Goal: Contribute content: Contribute content

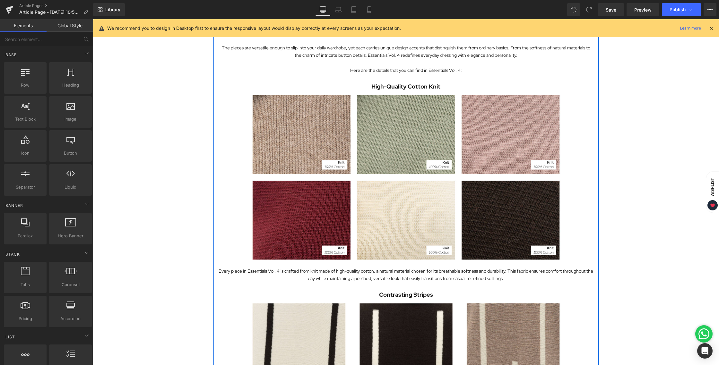
scroll to position [239, 0]
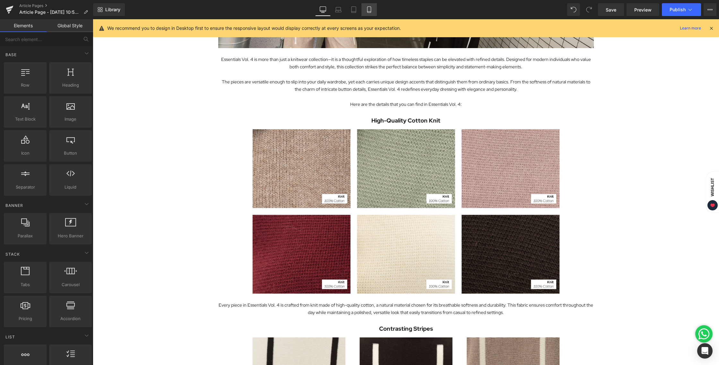
click at [369, 12] on icon at bounding box center [369, 9] width 6 height 6
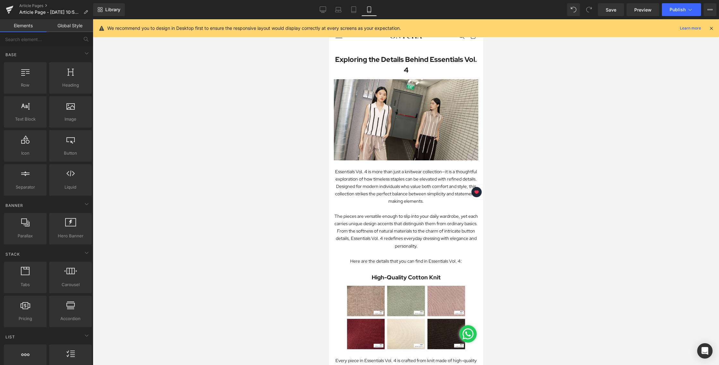
scroll to position [0, 0]
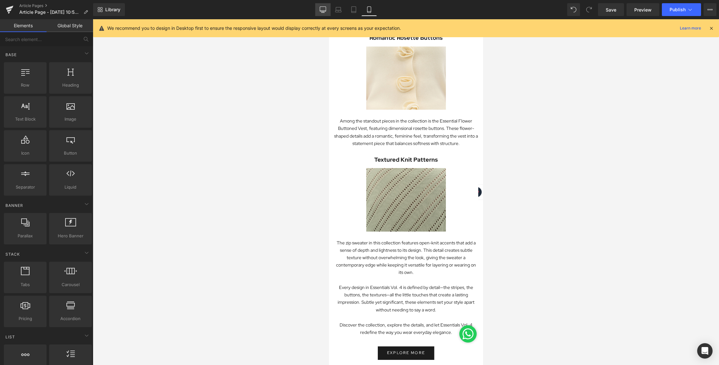
click at [323, 14] on link "Desktop" at bounding box center [322, 9] width 15 height 13
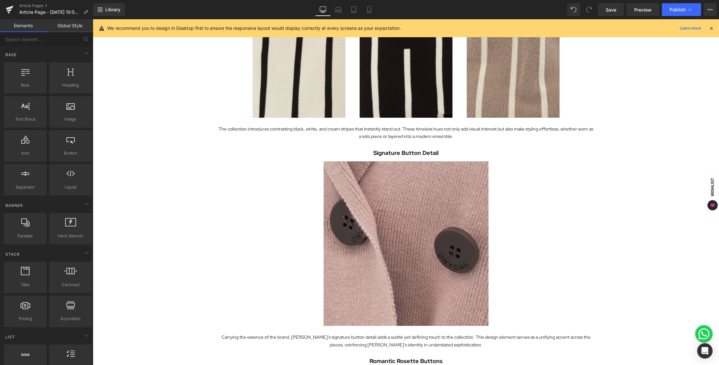
scroll to position [645, 0]
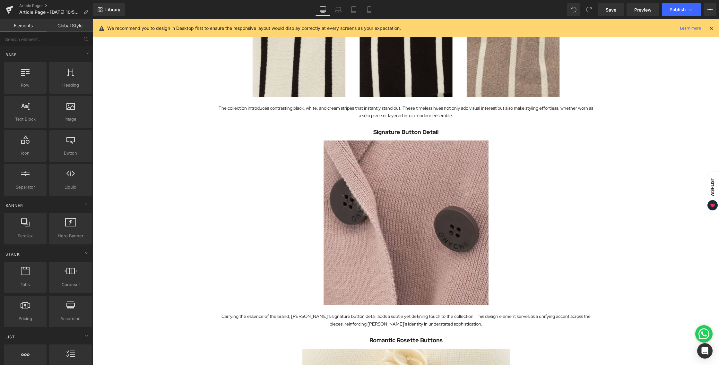
click at [628, 150] on div "Exploring the Details Behind Essentials Vol. 4 Heading Image Essentials Vol. 4 …" at bounding box center [406, 151] width 626 height 1486
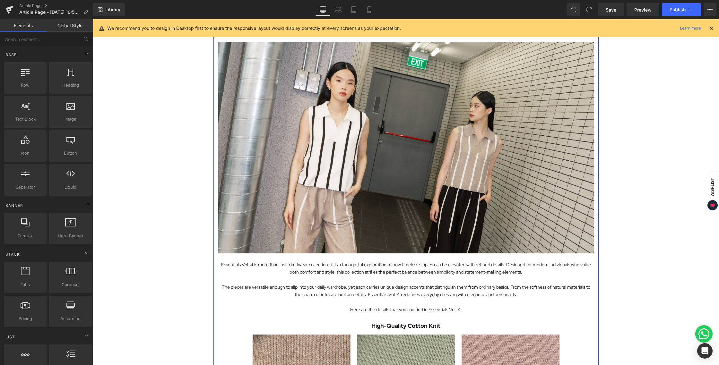
scroll to position [0, 0]
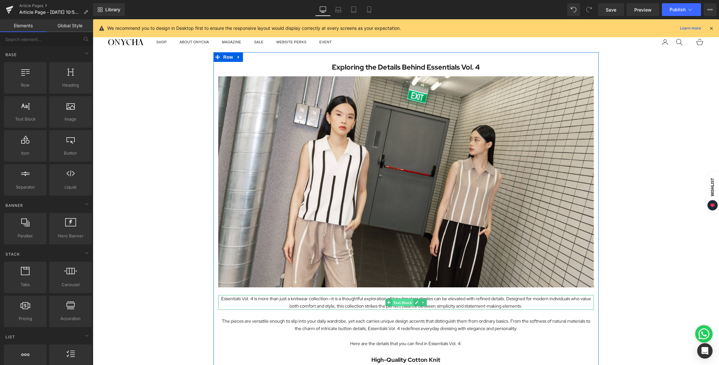
click at [387, 303] on link "Text Block" at bounding box center [399, 303] width 28 height 8
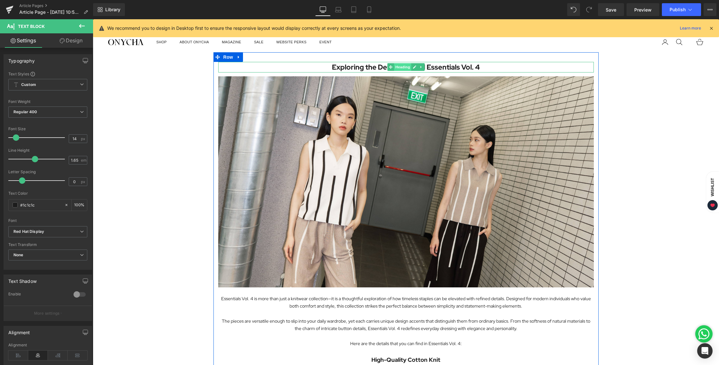
click at [399, 69] on span "Heading" at bounding box center [402, 67] width 17 height 8
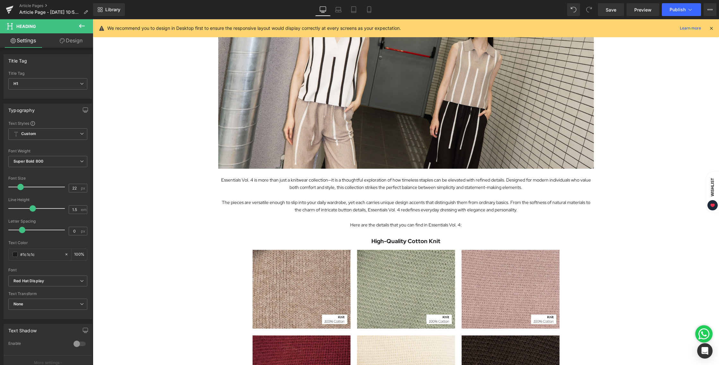
scroll to position [117, 0]
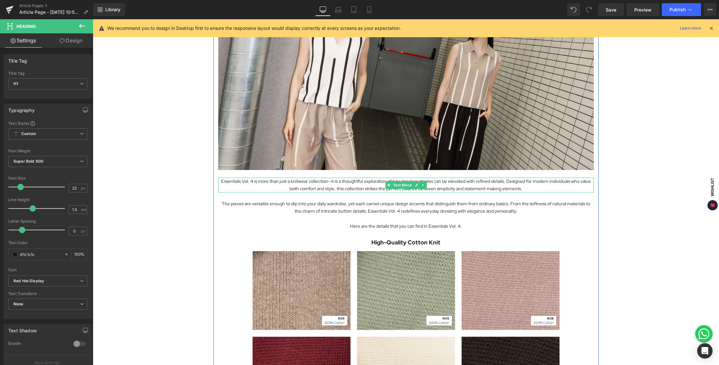
click at [246, 183] on p "Essentials Vol. 4 is more than just a knitwear collection—it is a thoughtful ex…" at bounding box center [405, 185] width 375 height 15
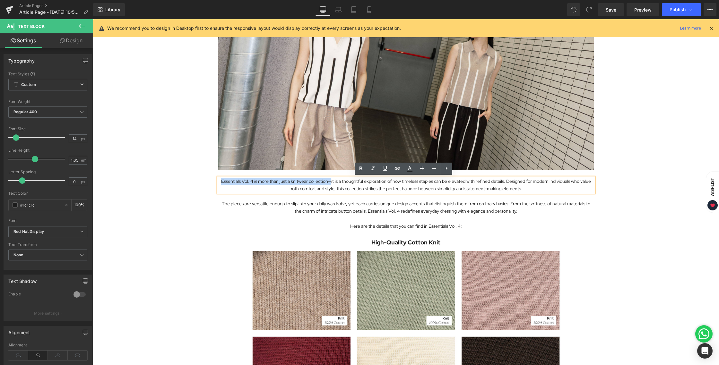
drag, startPoint x: 221, startPoint y: 180, endPoint x: 328, endPoint y: 179, distance: 107.5
click at [328, 179] on p "Essentials Vol. 4 is more than just a knitwear collection—it is a thoughtful ex…" at bounding box center [405, 185] width 375 height 15
click at [361, 170] on icon at bounding box center [360, 169] width 3 height 4
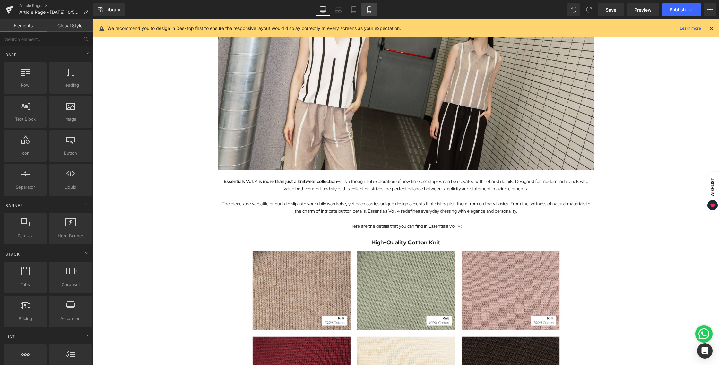
click at [372, 8] on icon at bounding box center [369, 9] width 6 height 6
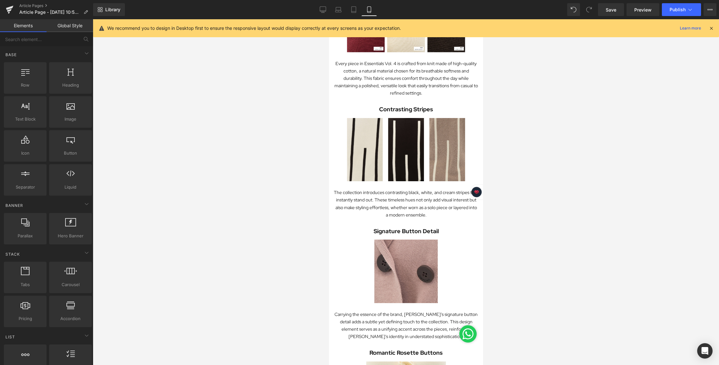
scroll to position [0, 0]
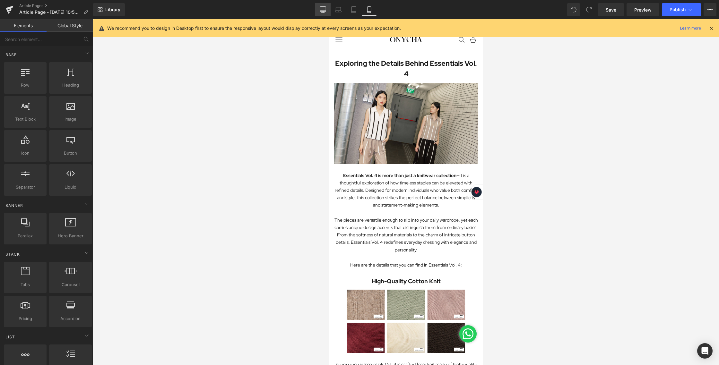
click at [321, 11] on icon at bounding box center [323, 9] width 6 height 5
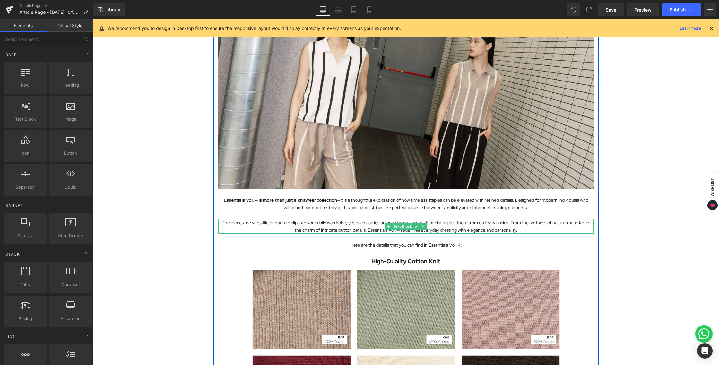
scroll to position [102, 0]
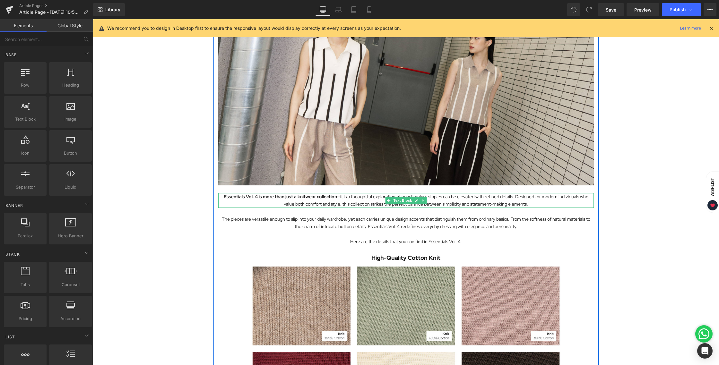
click at [365, 196] on p "Essentials Vol. 4 is more than just a knitwear collection— it is a thoughtful e…" at bounding box center [405, 200] width 375 height 15
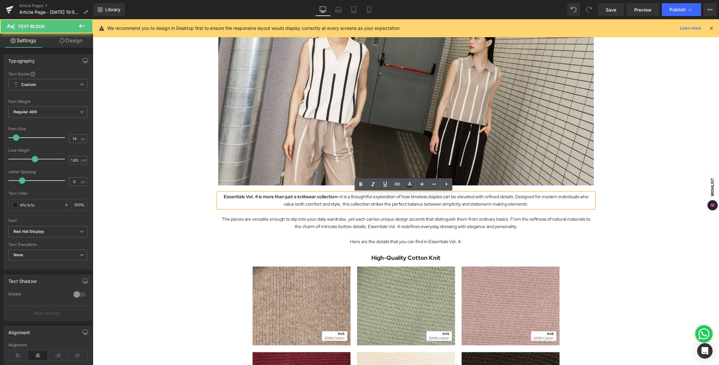
click at [245, 195] on strong "Essentials Vol. 4 is more than just a knitwear collection—" at bounding box center [282, 197] width 116 height 6
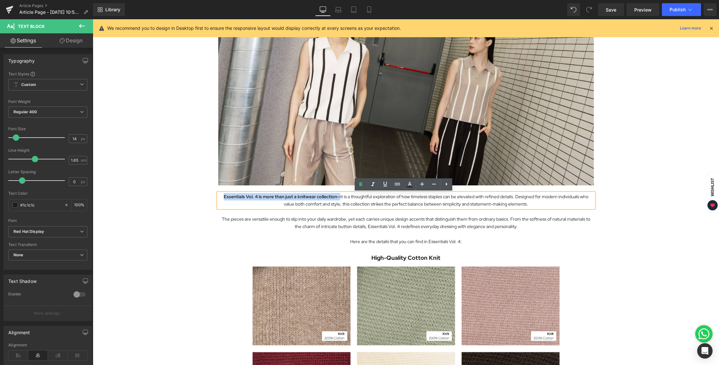
drag, startPoint x: 218, startPoint y: 197, endPoint x: 331, endPoint y: 197, distance: 113.9
click at [331, 197] on strong "Essentials Vol. 4 is more than just a knitwear collection—" at bounding box center [282, 197] width 116 height 6
click at [358, 186] on icon at bounding box center [361, 185] width 8 height 8
click at [259, 197] on p "Essentials Vol. 4 is more than just a knitwear collection—it is a thoughtful ex…" at bounding box center [405, 200] width 375 height 15
drag, startPoint x: 221, startPoint y: 197, endPoint x: 251, endPoint y: 197, distance: 30.5
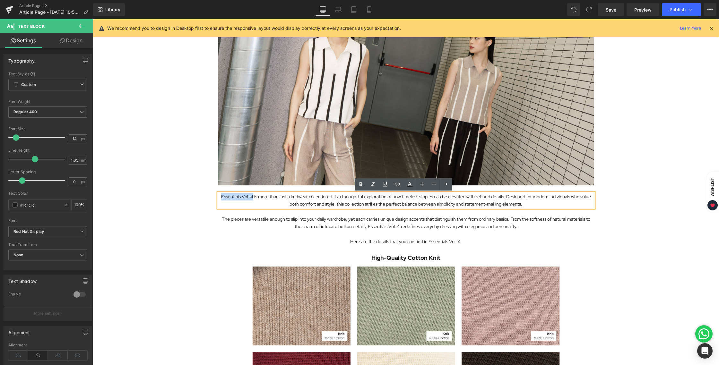
click at [251, 197] on p "Essentials Vol. 4 is more than just a knitwear collection—it is a thoughtful ex…" at bounding box center [405, 200] width 375 height 15
click at [363, 185] on icon at bounding box center [361, 185] width 8 height 8
click at [359, 205] on p "Essentials Vol. 4 is more than just a knitwear collection—it is a thoughtful ex…" at bounding box center [405, 200] width 375 height 15
click at [373, 205] on p "Essentials Vol. 4 is more than just a knitwear collection—it is a thoughtful ex…" at bounding box center [405, 200] width 375 height 15
drag, startPoint x: 363, startPoint y: 205, endPoint x: 524, endPoint y: 206, distance: 161.1
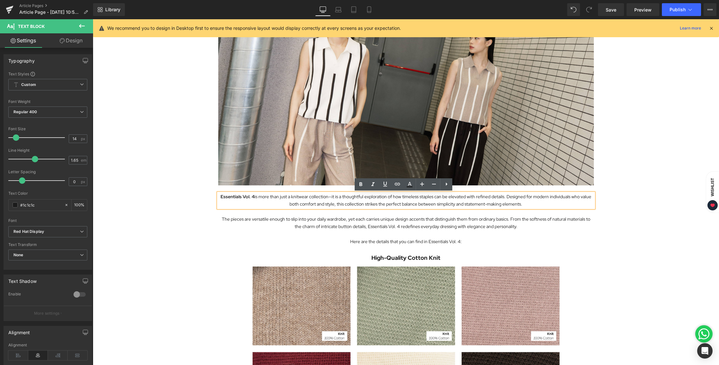
click at [524, 206] on p "Essentials Vol. 4 is more than just a knitwear collection—it is a thoughtful ex…" at bounding box center [405, 200] width 375 height 15
click at [359, 186] on icon at bounding box center [361, 185] width 8 height 8
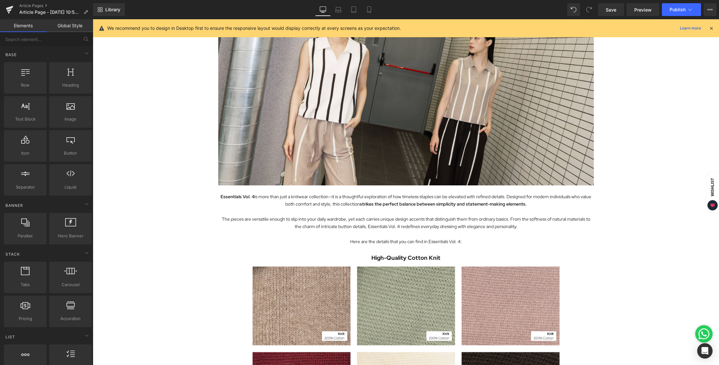
scroll to position [111, 0]
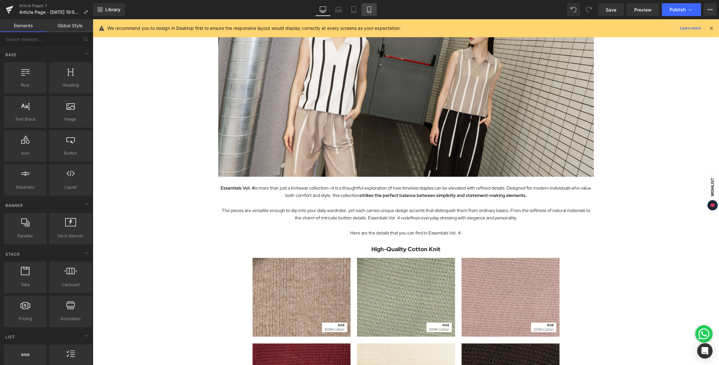
click at [364, 13] on link "Mobile" at bounding box center [368, 9] width 15 height 13
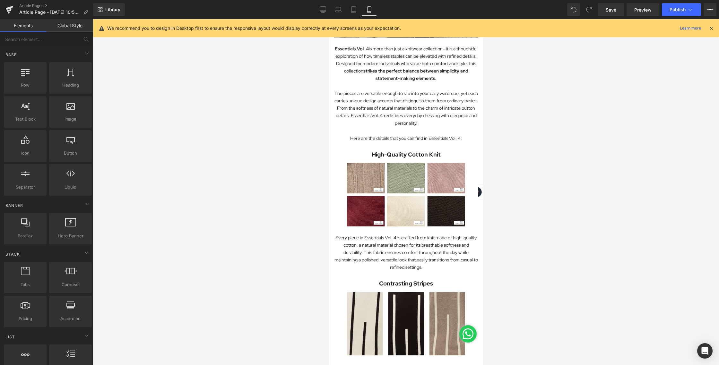
scroll to position [0, 0]
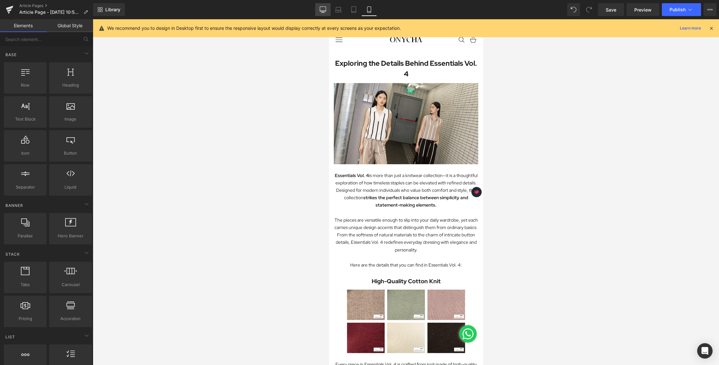
click at [322, 13] on icon at bounding box center [322, 13] width 3 height 0
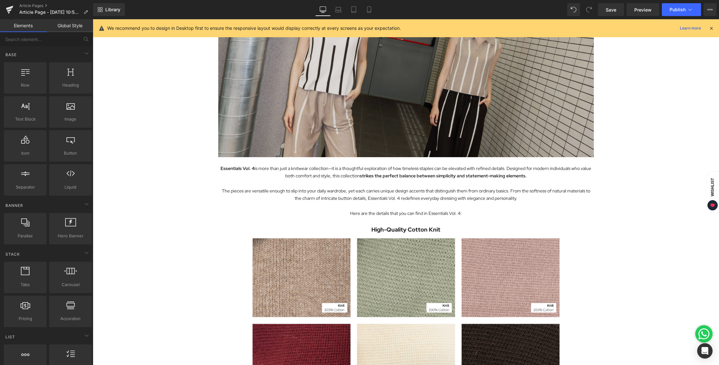
scroll to position [131, 0]
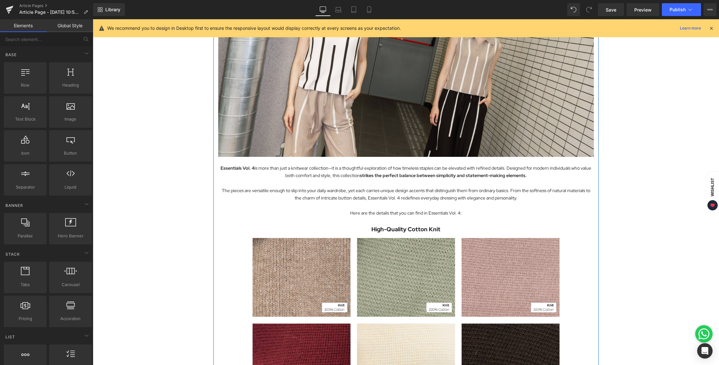
click at [93, 19] on div at bounding box center [93, 19] width 0 height 0
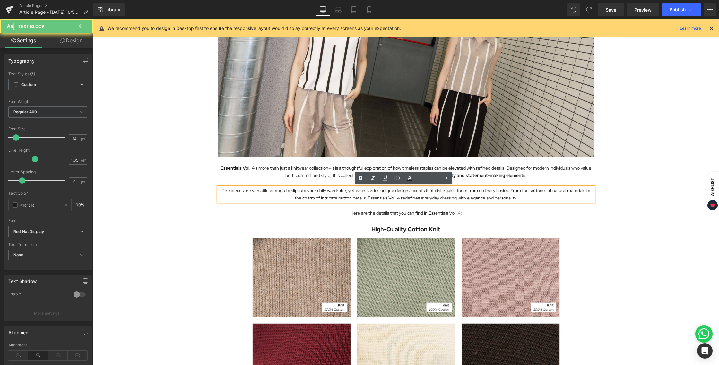
click at [374, 201] on p "The pieces are versatile enough to slip into your daily wardrobe, yet each carr…" at bounding box center [405, 194] width 375 height 15
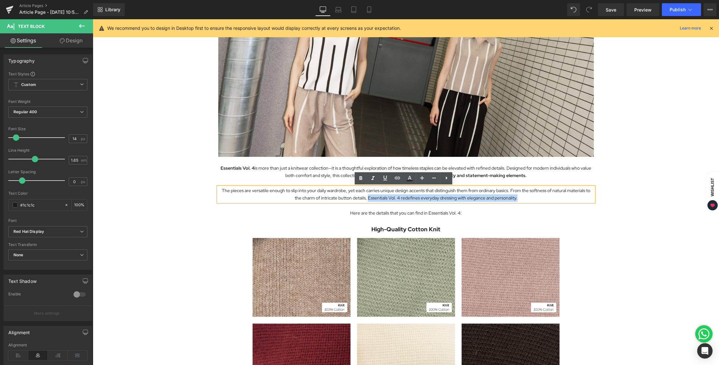
drag, startPoint x: 362, startPoint y: 197, endPoint x: 515, endPoint y: 198, distance: 153.7
click at [515, 198] on p "The pieces are versatile enough to slip into your daily wardrobe, yet each carr…" at bounding box center [405, 194] width 375 height 15
click at [364, 175] on icon at bounding box center [361, 179] width 8 height 8
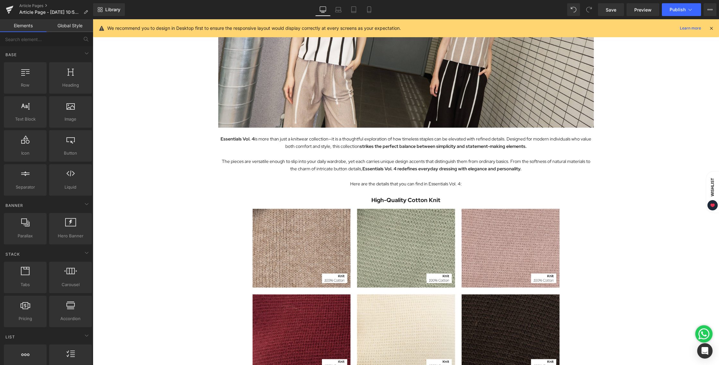
scroll to position [160, 0]
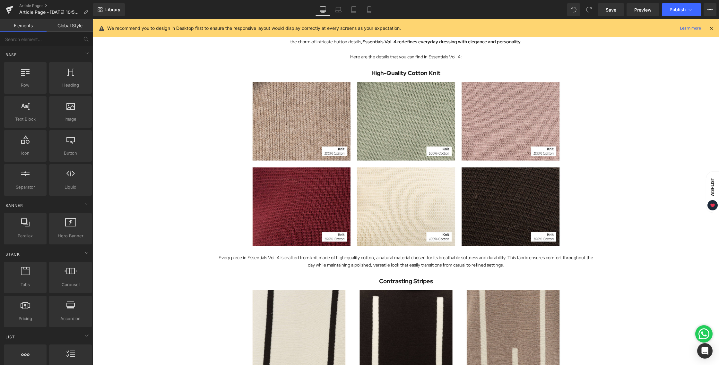
scroll to position [288, 0]
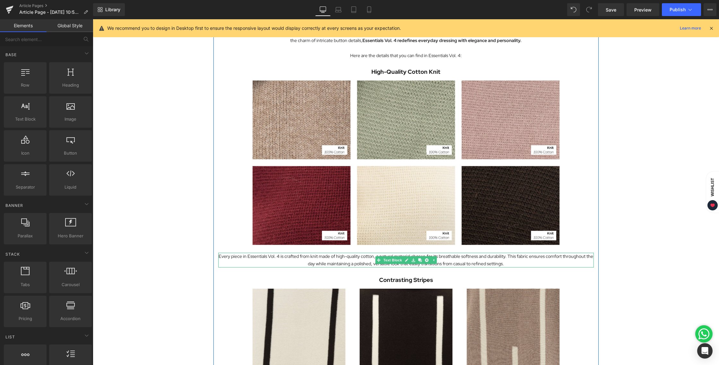
click at [276, 257] on p "Every piece in Essentials Vol. 4 is crafted from knit made of high-quality cott…" at bounding box center [405, 260] width 375 height 15
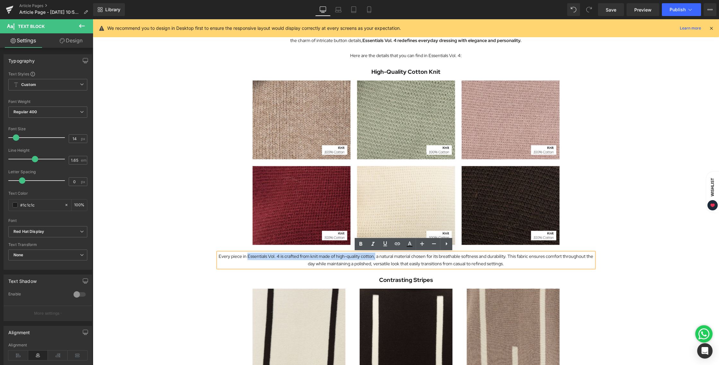
drag, startPoint x: 246, startPoint y: 256, endPoint x: 372, endPoint y: 257, distance: 126.1
click at [372, 257] on p "Every piece in Essentials Vol. 4 is crafted from knit made of high-quality cott…" at bounding box center [405, 260] width 375 height 15
click at [361, 242] on icon at bounding box center [360, 244] width 3 height 4
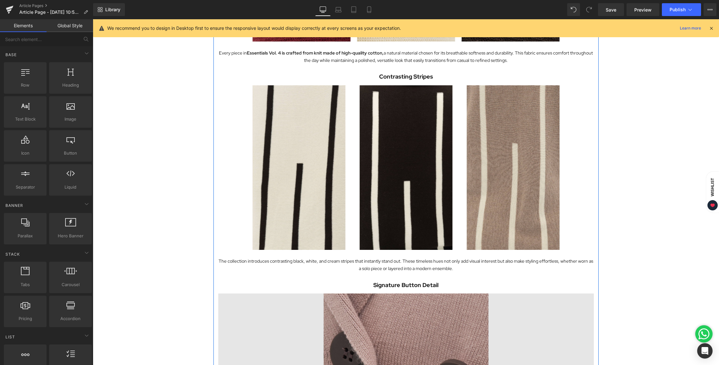
scroll to position [494, 0]
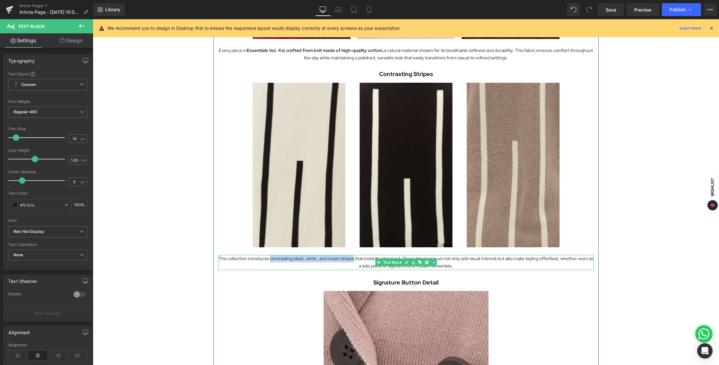
drag, startPoint x: 268, startPoint y: 259, endPoint x: 352, endPoint y: 259, distance: 83.4
click at [352, 259] on p "The collection introduces contrasting black, white, and cream stripes that inst…" at bounding box center [405, 262] width 375 height 15
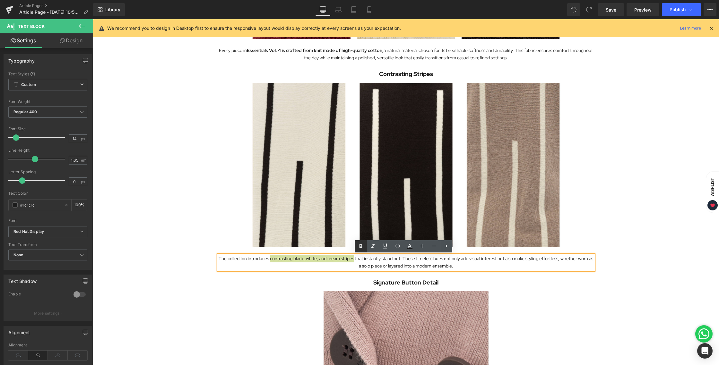
click at [359, 247] on icon at bounding box center [360, 246] width 3 height 4
click at [639, 143] on div "Exploring the Details Behind Essentials Vol. 4 Heading Image Essentials Vol. 4 …" at bounding box center [406, 301] width 626 height 1486
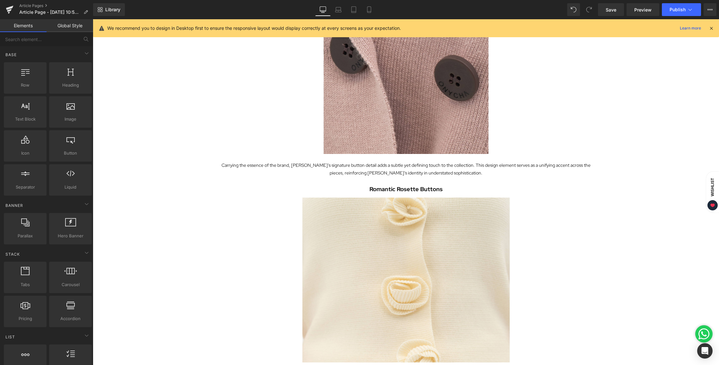
scroll to position [796, 0]
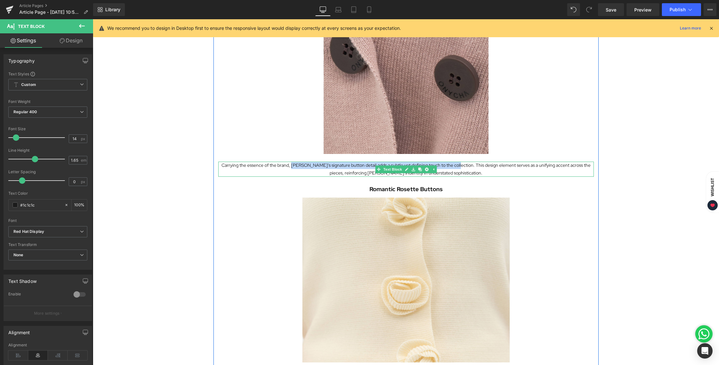
drag, startPoint x: 292, startPoint y: 167, endPoint x: 453, endPoint y: 165, distance: 161.4
click at [453, 165] on p "Carrying the essence of the brand, [PERSON_NAME]’s signature button detail adds…" at bounding box center [405, 169] width 375 height 15
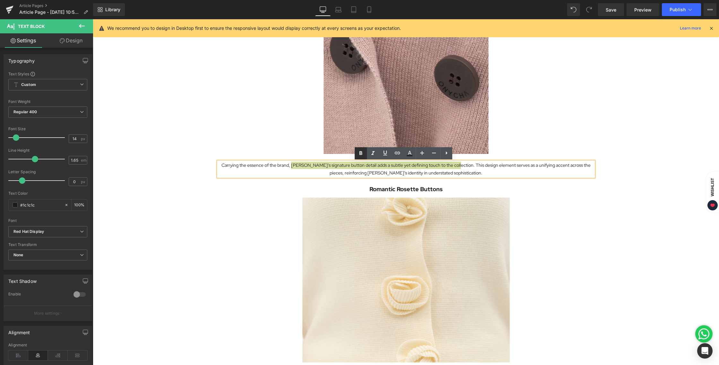
click at [358, 152] on icon at bounding box center [361, 154] width 8 height 8
click at [617, 151] on div "Exploring the Details Behind Essentials Vol. 4 Heading Image Essentials Vol. 4 …" at bounding box center [406, 0] width 626 height 1486
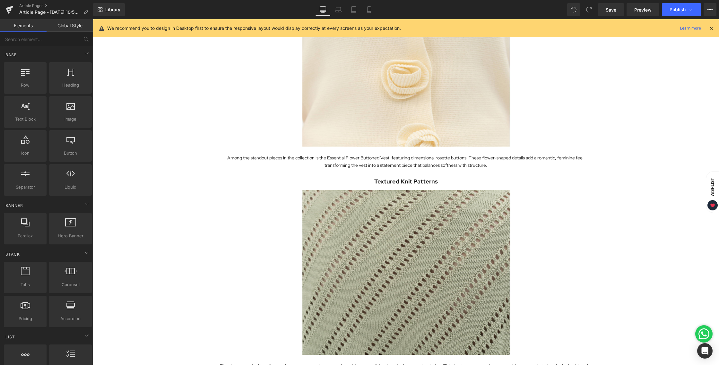
scroll to position [1013, 0]
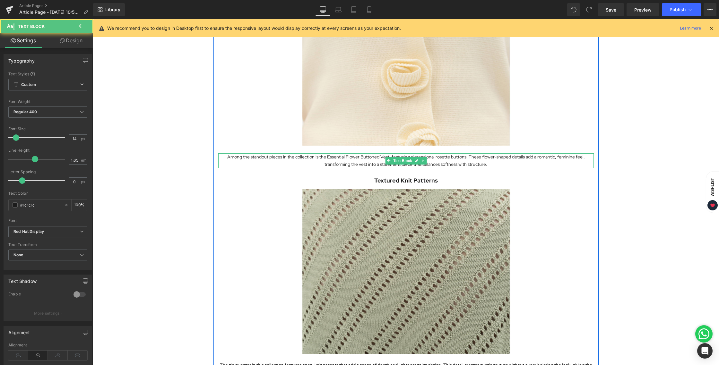
click at [482, 157] on p "Among the standout pieces in the collection is the Essential Flower Buttoned Ve…" at bounding box center [405, 160] width 375 height 15
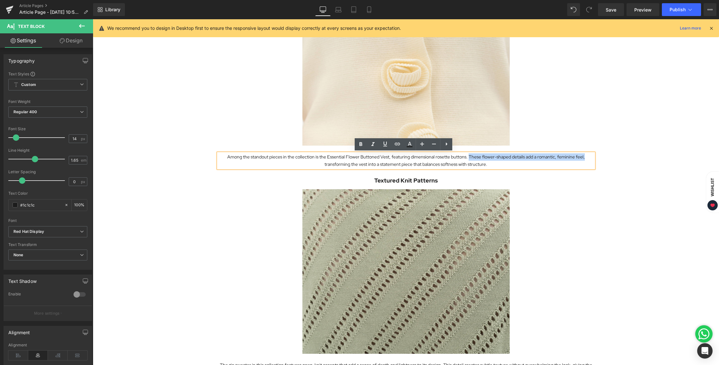
drag, startPoint x: 466, startPoint y: 157, endPoint x: 580, endPoint y: 157, distance: 113.9
click at [580, 157] on p "Among the standout pieces in the collection is the Essential Flower Buttoned Ve…" at bounding box center [405, 160] width 375 height 15
click at [357, 144] on icon at bounding box center [361, 145] width 8 height 8
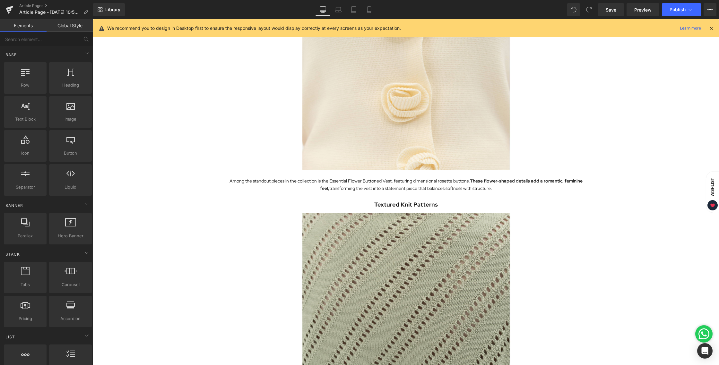
scroll to position [989, 0]
click at [518, 181] on strong "These flower-shaped details add a romantic, feminine feel," at bounding box center [451, 184] width 262 height 13
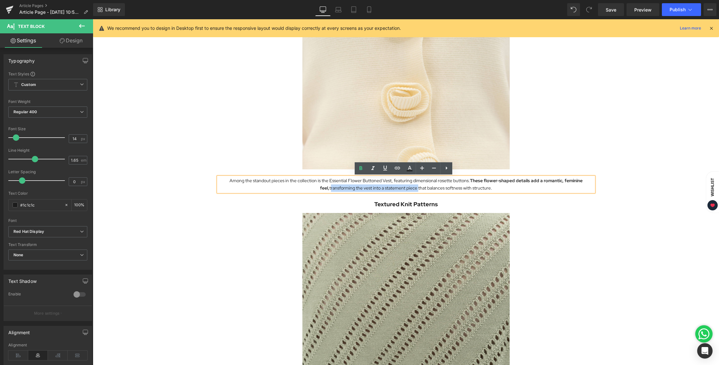
drag, startPoint x: 317, startPoint y: 187, endPoint x: 409, endPoint y: 188, distance: 92.1
click at [409, 188] on p "Among the standout pieces in the collection is the Essential Flower Buttoned Ve…" at bounding box center [405, 184] width 375 height 15
click at [357, 170] on icon at bounding box center [361, 169] width 8 height 8
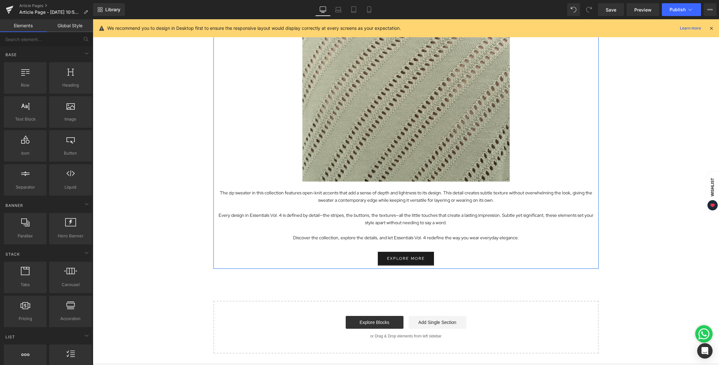
scroll to position [1188, 0]
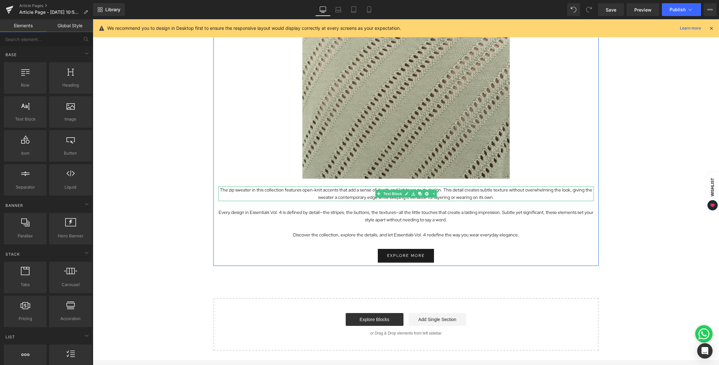
click at [479, 190] on p "The zip sweater in this collection features open-knit accents that add a sense …" at bounding box center [405, 193] width 375 height 15
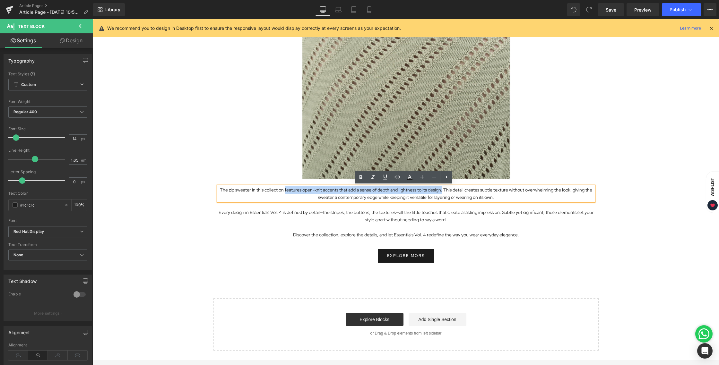
drag, startPoint x: 283, startPoint y: 190, endPoint x: 440, endPoint y: 192, distance: 156.9
click at [440, 192] on p "The zip sweater in this collection features open-knit accents that add a sense …" at bounding box center [405, 193] width 375 height 15
click at [356, 180] on link at bounding box center [361, 177] width 12 height 12
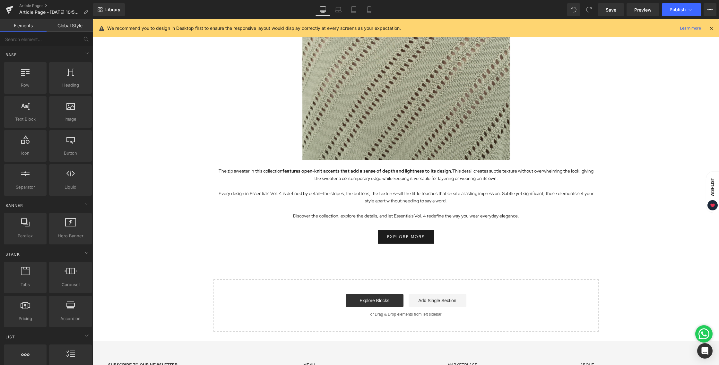
scroll to position [1207, 0]
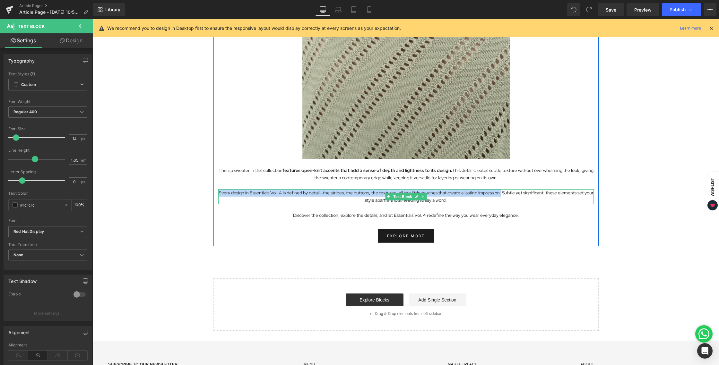
drag, startPoint x: 218, startPoint y: 193, endPoint x: 498, endPoint y: 195, distance: 279.5
click at [498, 195] on p "Every design in Essentials Vol. 4 is defined by detail—the stripes, the buttons…" at bounding box center [405, 196] width 375 height 15
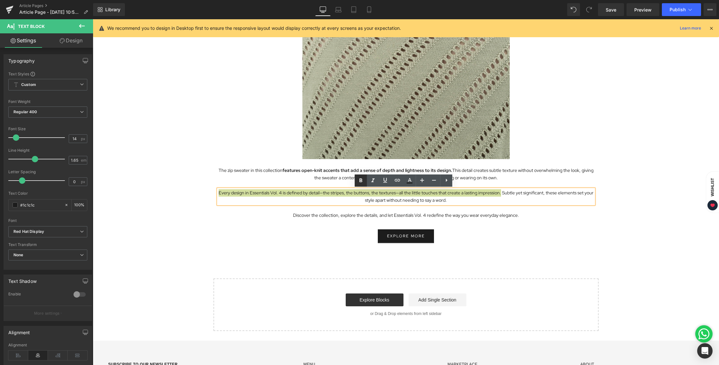
click at [362, 180] on icon at bounding box center [361, 181] width 8 height 8
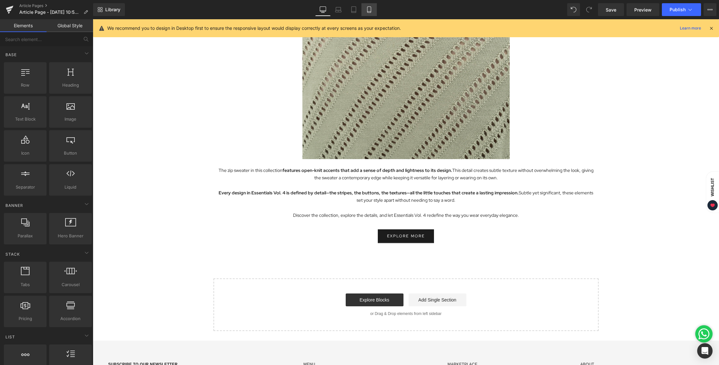
click at [366, 11] on icon at bounding box center [369, 9] width 6 height 6
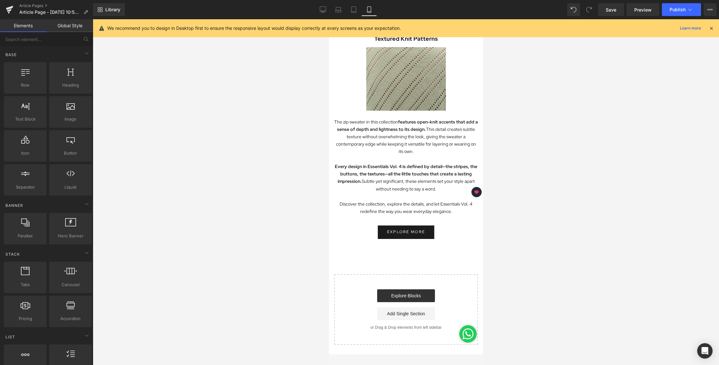
scroll to position [731, 0]
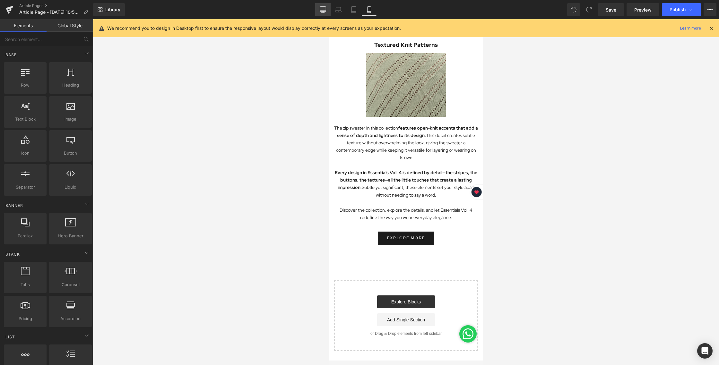
click at [325, 9] on icon at bounding box center [323, 9] width 6 height 6
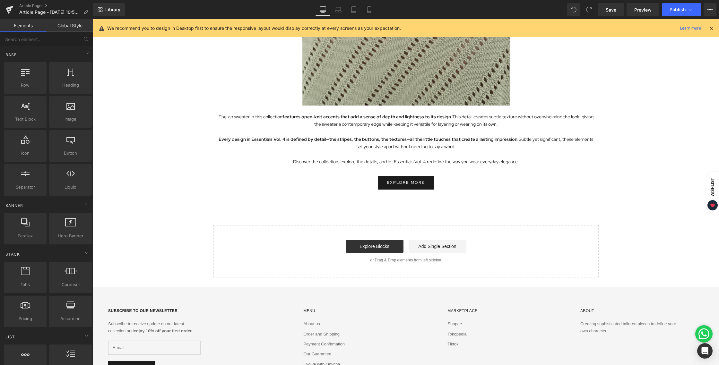
scroll to position [1261, 0]
click at [398, 161] on span "Text Block" at bounding box center [402, 162] width 21 height 8
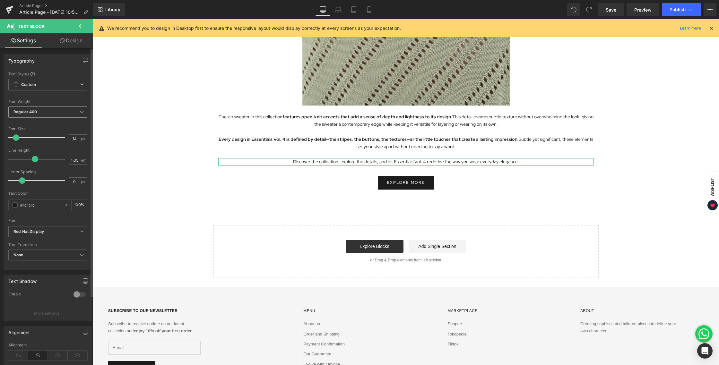
click at [32, 112] on b "Regular 400" at bounding box center [25, 111] width 24 height 5
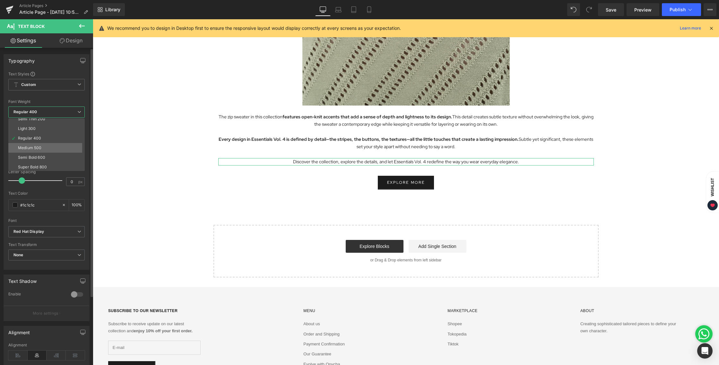
scroll to position [39, 0]
click at [47, 134] on li "Semi Bold 600" at bounding box center [47, 133] width 79 height 10
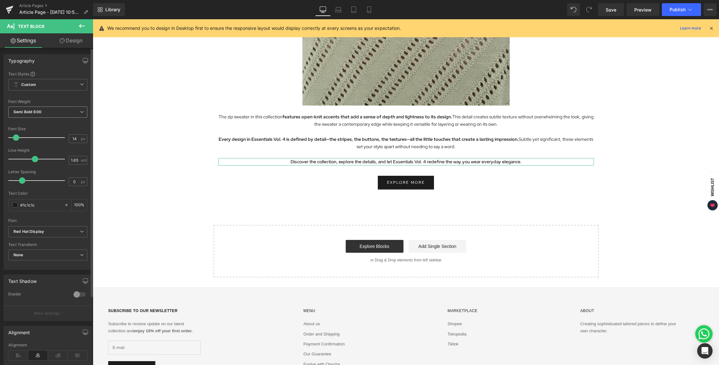
click at [47, 116] on span "Semi Bold 600" at bounding box center [47, 112] width 79 height 11
click at [41, 138] on li "Super Bold 800" at bounding box center [47, 143] width 79 height 10
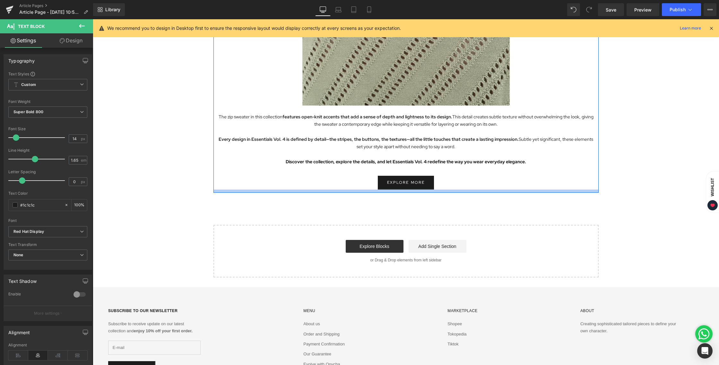
drag, startPoint x: 302, startPoint y: 190, endPoint x: 337, endPoint y: 208, distance: 39.0
click at [302, 190] on div at bounding box center [405, 191] width 385 height 3
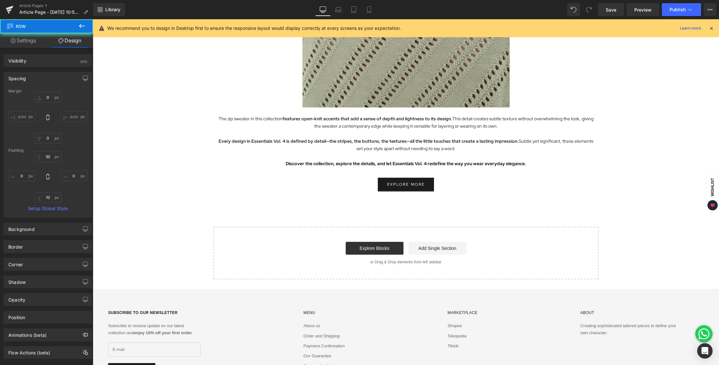
scroll to position [1242, 0]
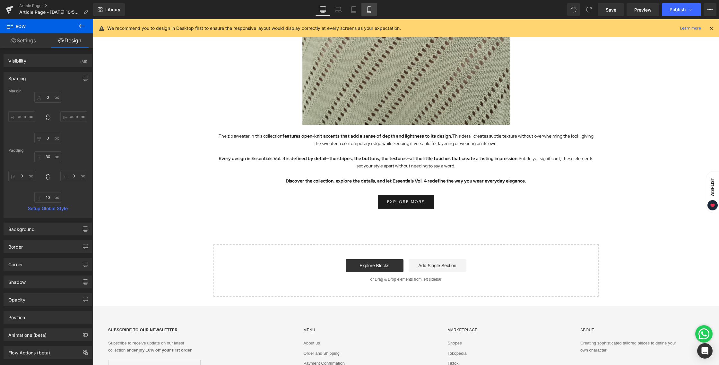
click at [367, 11] on icon at bounding box center [369, 10] width 4 height 6
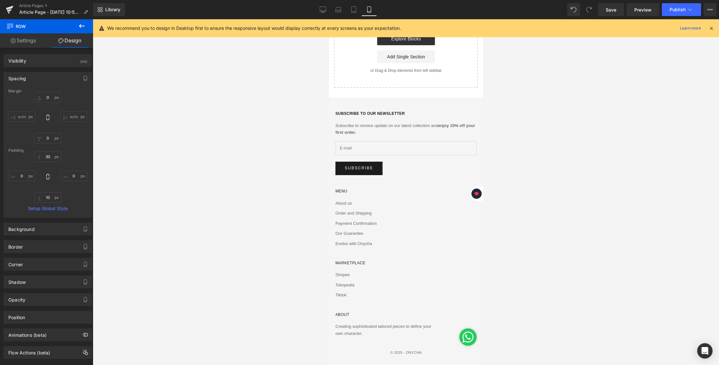
type input "0"
type input "30"
type input "0"
type input "10"
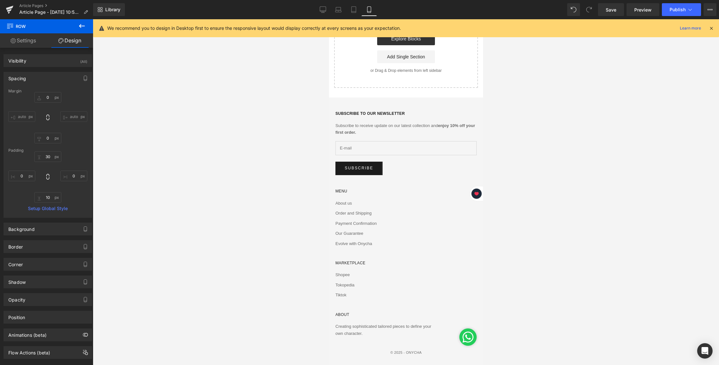
type input "0"
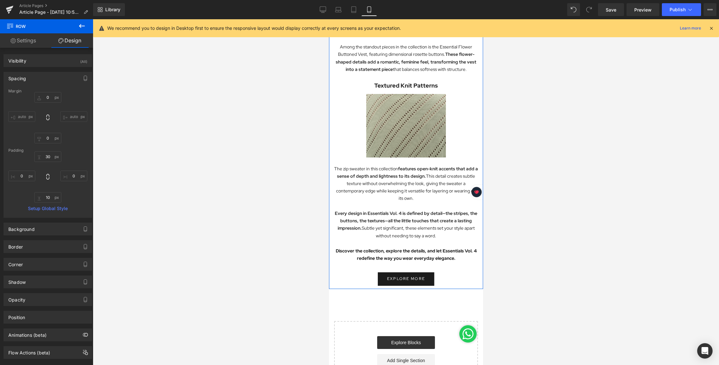
scroll to position [701, 0]
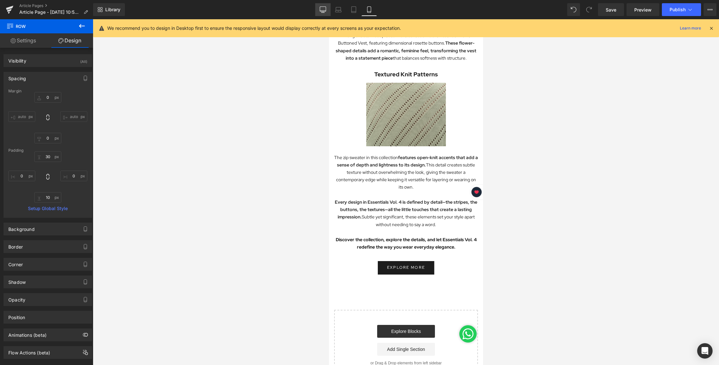
click at [319, 10] on link "Desktop" at bounding box center [322, 9] width 15 height 13
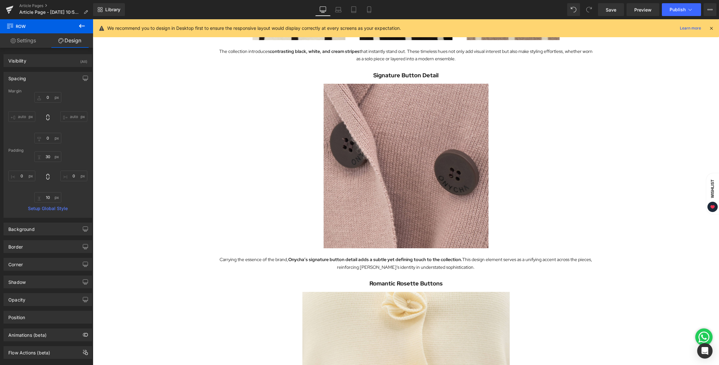
type input "0"
type input "30"
type input "0"
type input "10"
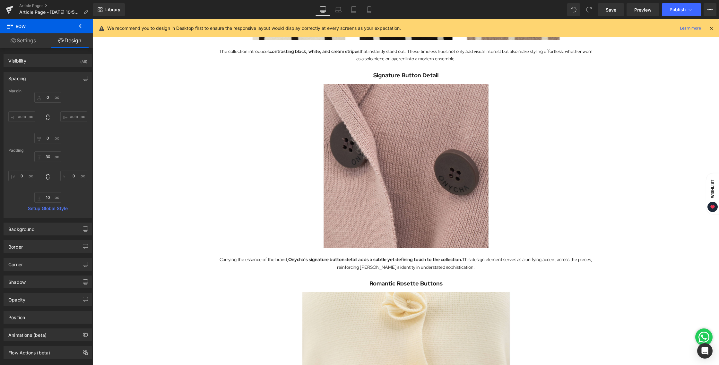
type input "0"
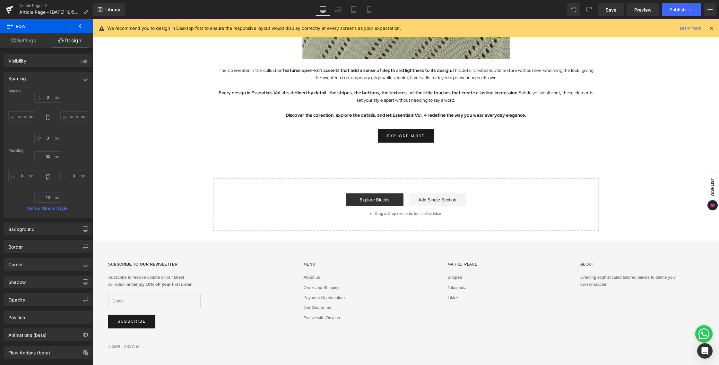
scroll to position [1190, 0]
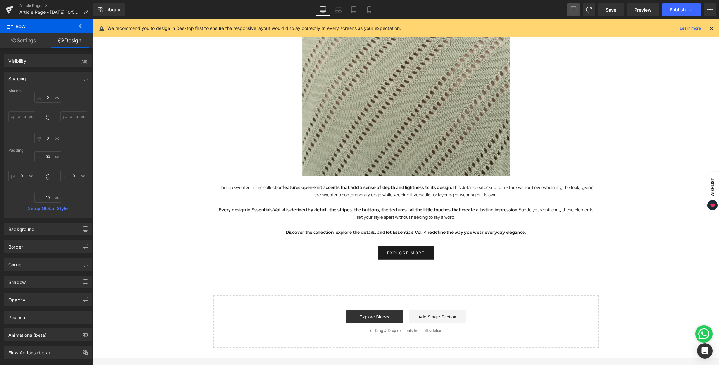
type input "0"
type input "30"
type input "0"
type input "10"
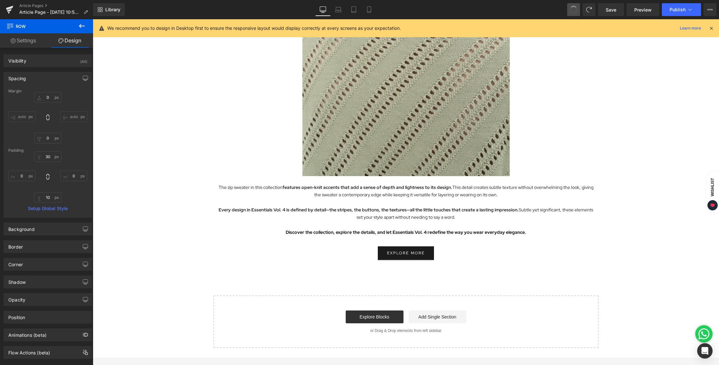
type input "0"
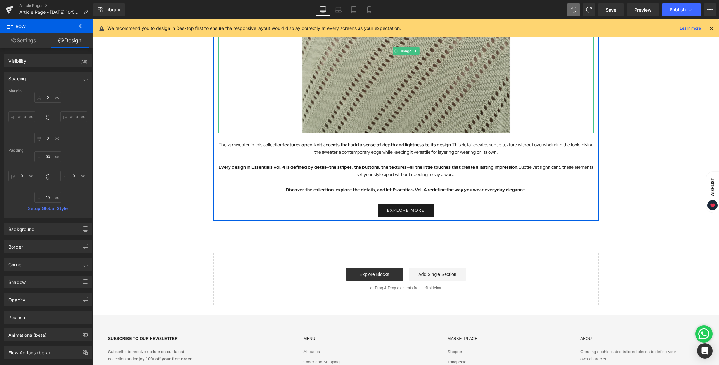
scroll to position [1307, 0]
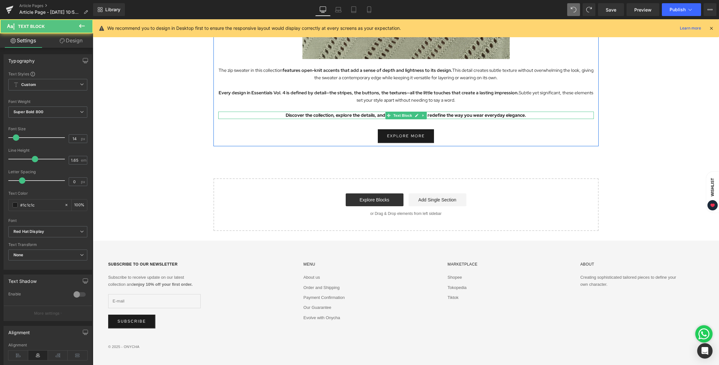
click at [283, 117] on p "Discover the collection, explore the details, and let Essentials Vol. 4 redefin…" at bounding box center [405, 115] width 375 height 7
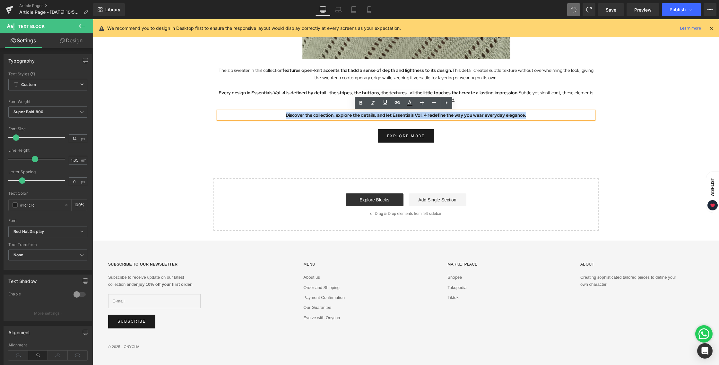
drag, startPoint x: 283, startPoint y: 116, endPoint x: 531, endPoint y: 119, distance: 247.4
click at [531, 119] on div "Discover the collection, explore the details, and let Essentials Vol. 4 redefin…" at bounding box center [405, 115] width 375 height 7
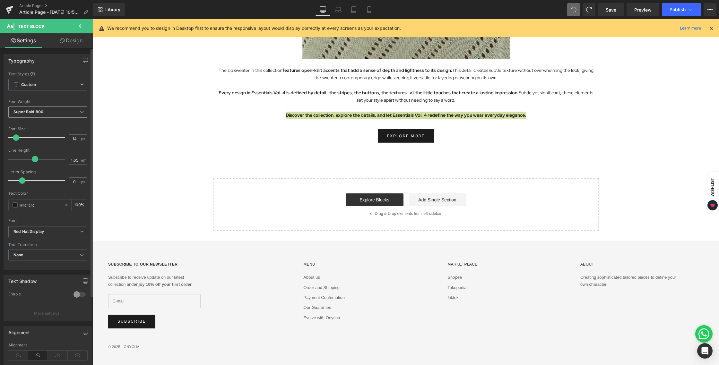
click at [33, 114] on b "Super Bold 800" at bounding box center [28, 111] width 30 height 5
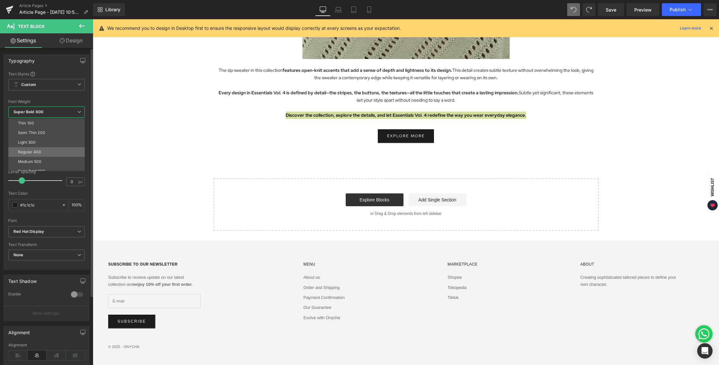
click at [36, 148] on li "Regular 400" at bounding box center [47, 152] width 79 height 10
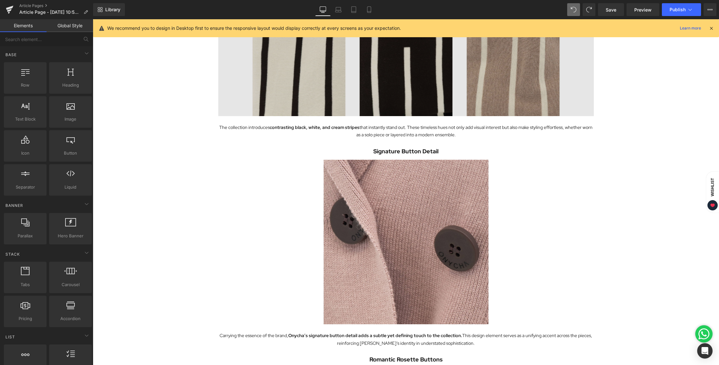
scroll to position [607, 0]
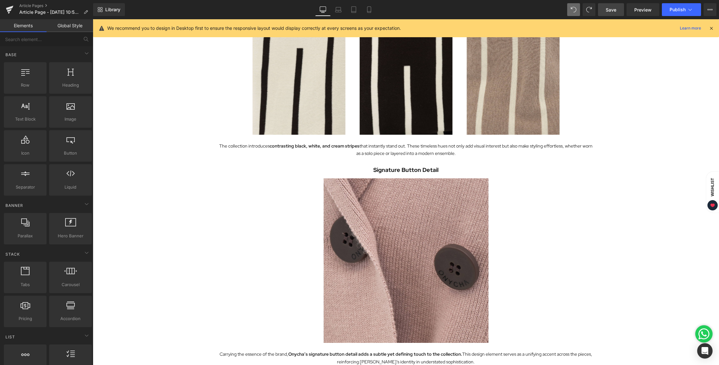
click at [615, 13] on span "Save" at bounding box center [610, 9] width 11 height 7
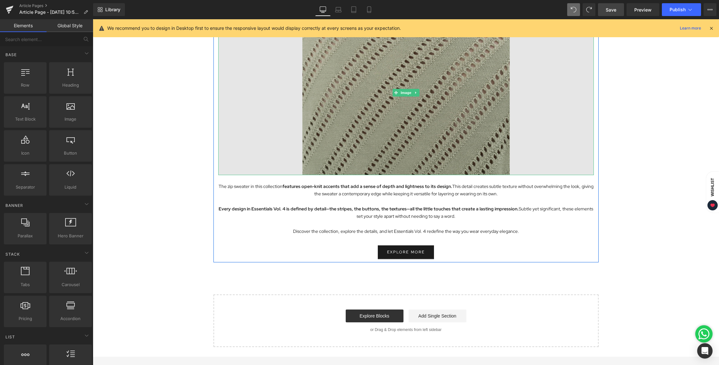
scroll to position [1186, 0]
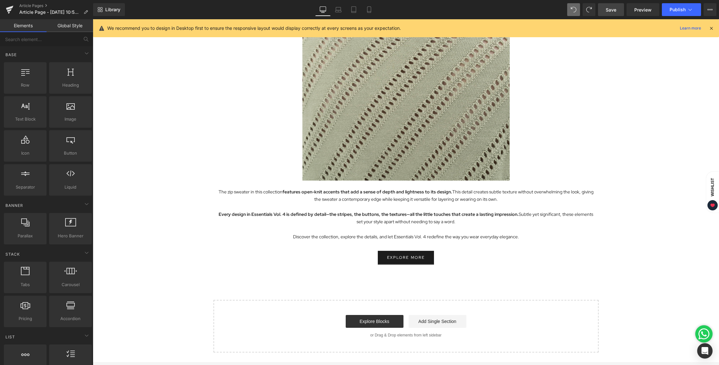
click at [611, 12] on span "Save" at bounding box center [610, 9] width 11 height 7
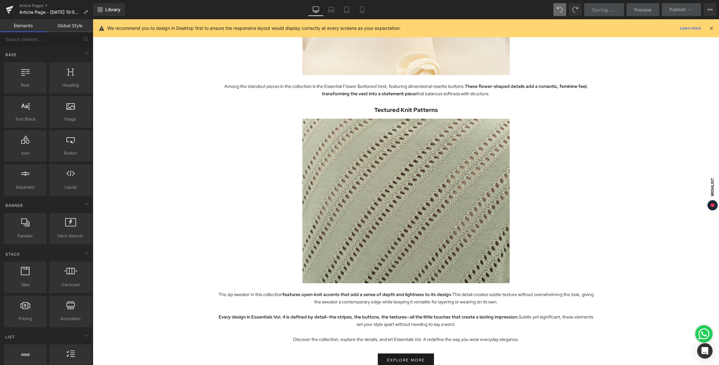
scroll to position [1101, 0]
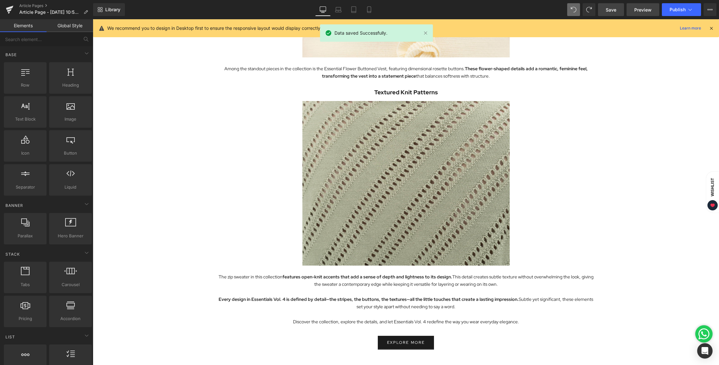
click at [642, 11] on span "Preview" at bounding box center [642, 9] width 17 height 7
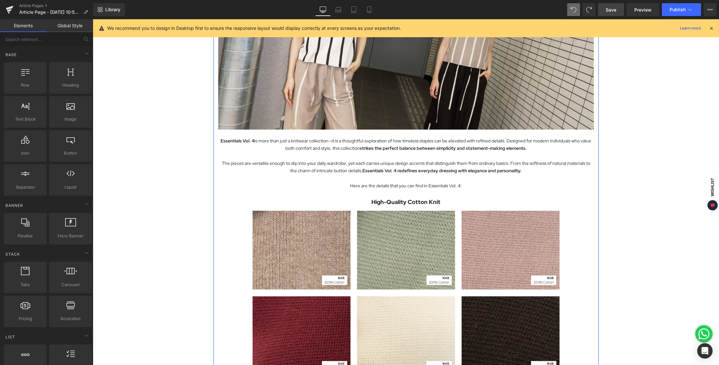
scroll to position [239, 0]
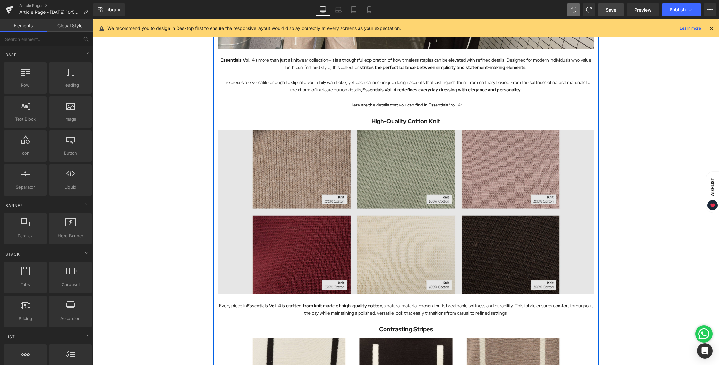
click at [405, 175] on img at bounding box center [405, 212] width 375 height 165
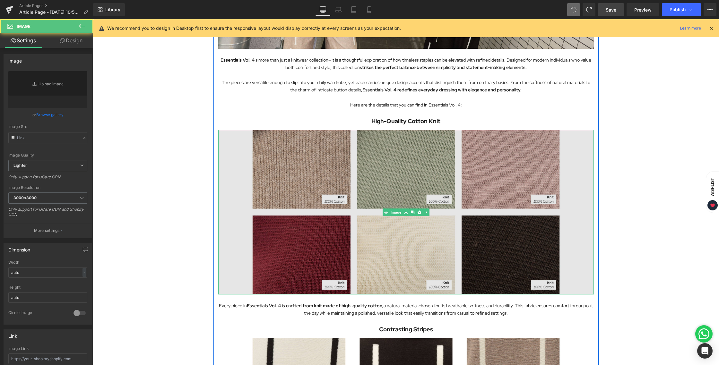
type input "[URL][DOMAIN_NAME][DATE]"
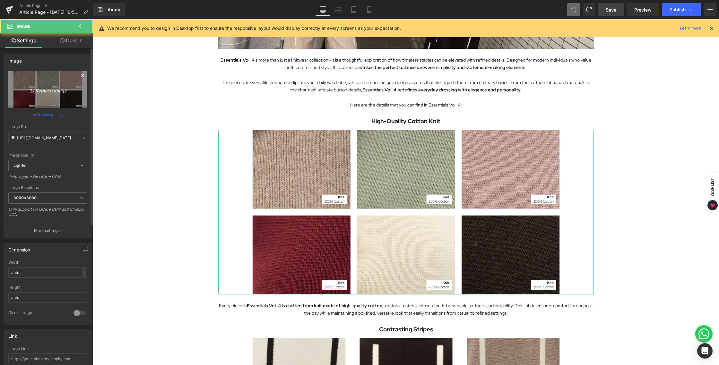
click at [53, 91] on icon "Replace Image" at bounding box center [47, 90] width 51 height 8
type input "C:\fakepath\BLOG [DATE]-07.jpg"
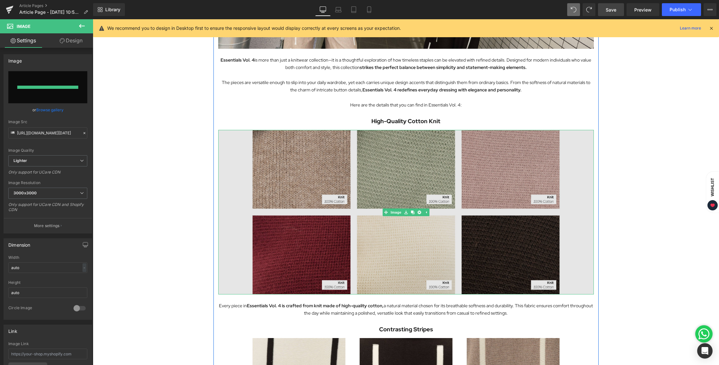
type input "[URL][DOMAIN_NAME][DATE]"
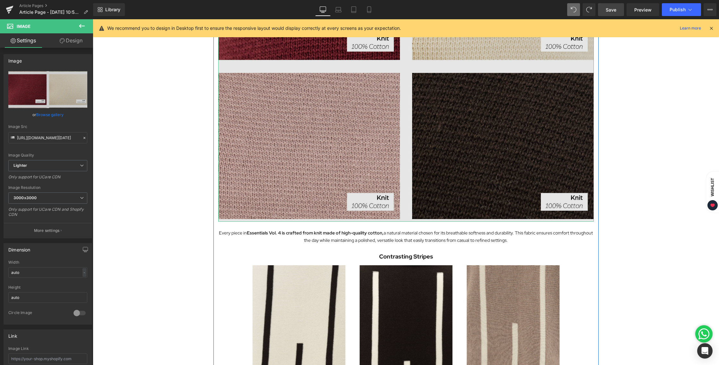
scroll to position [627, 0]
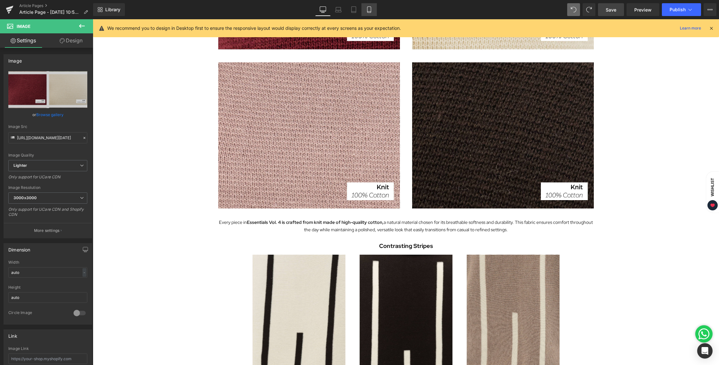
click at [370, 11] on icon at bounding box center [369, 9] width 6 height 6
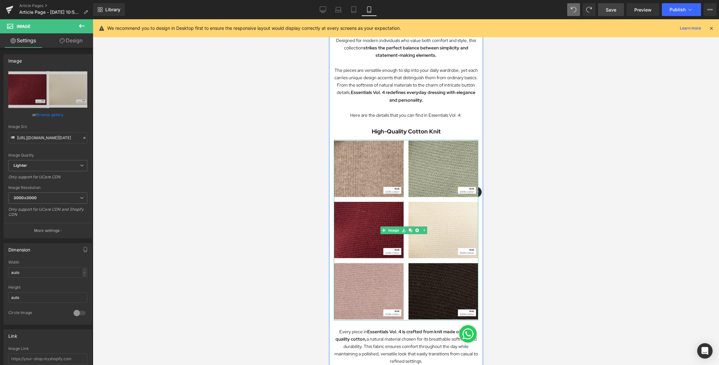
scroll to position [150, 0]
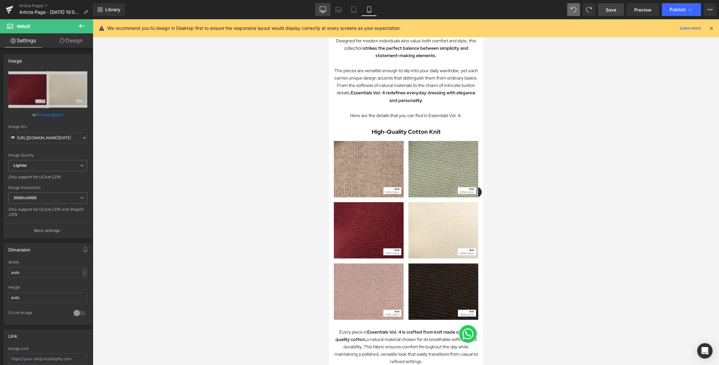
click at [322, 8] on icon at bounding box center [323, 9] width 6 height 6
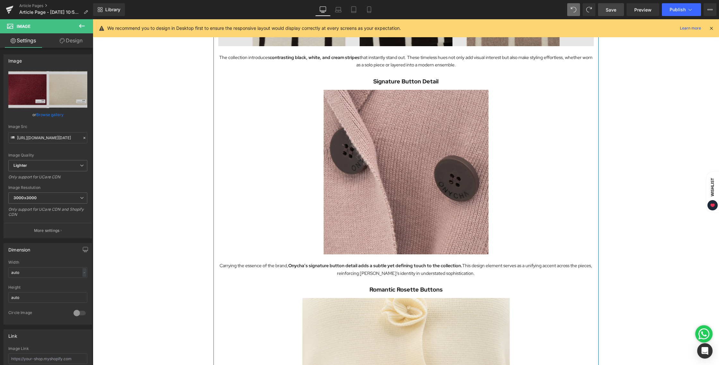
scroll to position [1053, 0]
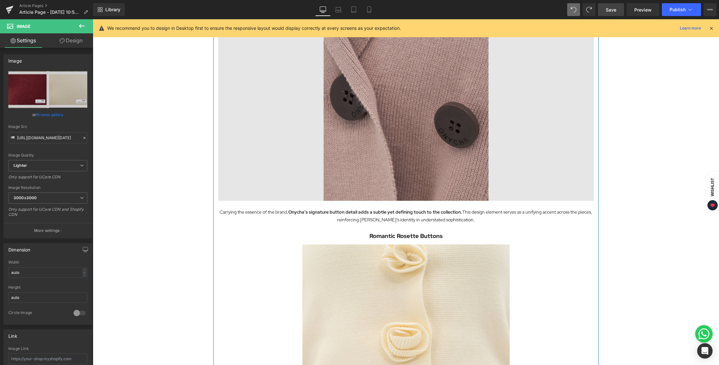
click at [403, 128] on img at bounding box center [405, 118] width 375 height 165
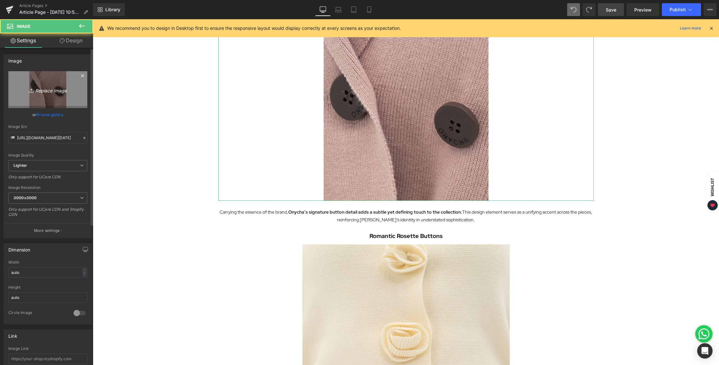
click at [74, 90] on link "Replace Image" at bounding box center [47, 89] width 79 height 37
type input "C:\fakepath\BLOG [DATE]-08.jpg"
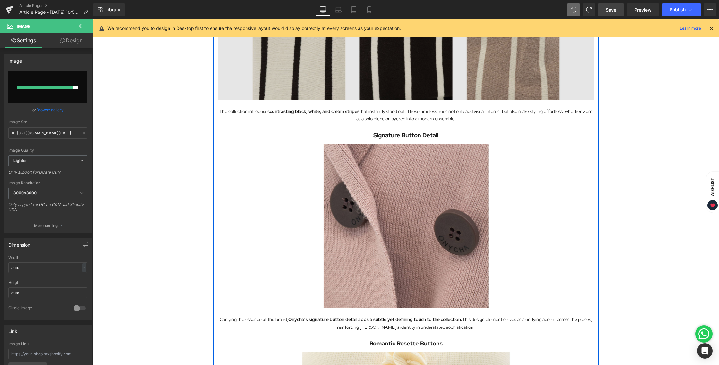
scroll to position [968, 0]
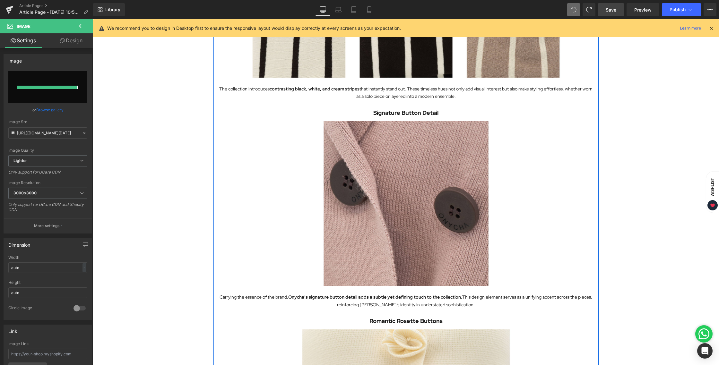
type input "[URL][DOMAIN_NAME][DATE]"
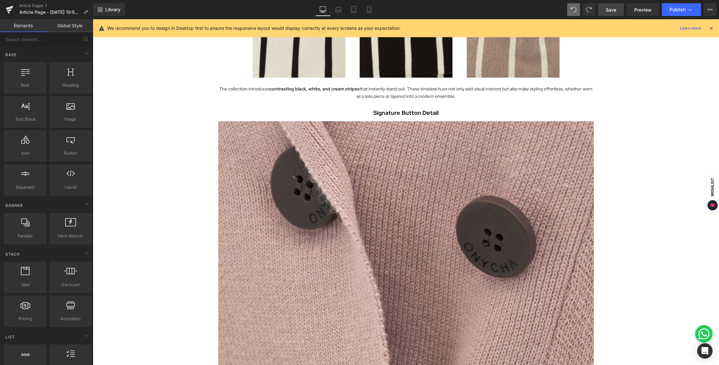
click at [645, 101] on div "Exploring the Details Behind Essentials Vol. 4 Heading Image Essentials Vol. 4 …" at bounding box center [406, 131] width 626 height 2095
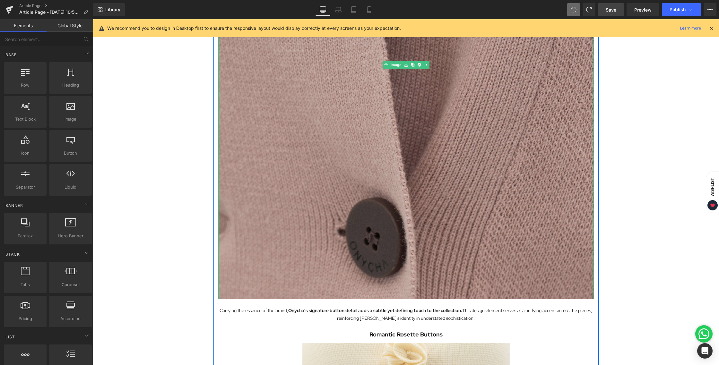
scroll to position [1261, 0]
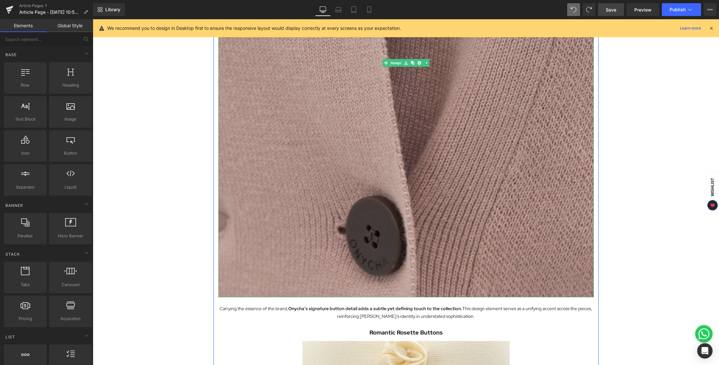
click at [443, 131] on img at bounding box center [405, 62] width 375 height 469
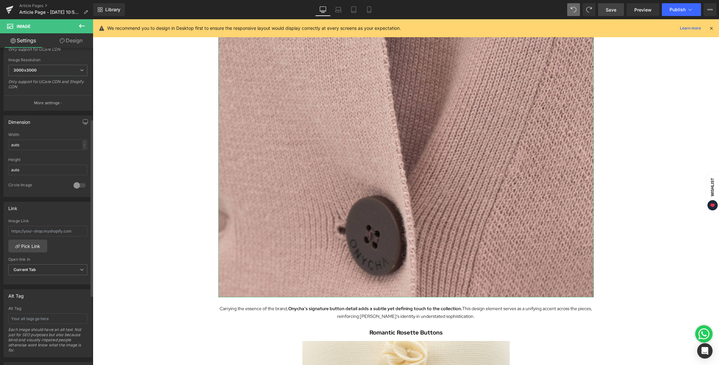
scroll to position [127, 0]
click at [74, 145] on input "auto" at bounding box center [47, 145] width 79 height 11
click at [82, 145] on div "-" at bounding box center [84, 145] width 4 height 9
click at [81, 153] on li "%" at bounding box center [83, 154] width 8 height 9
click at [75, 188] on div at bounding box center [79, 186] width 15 height 10
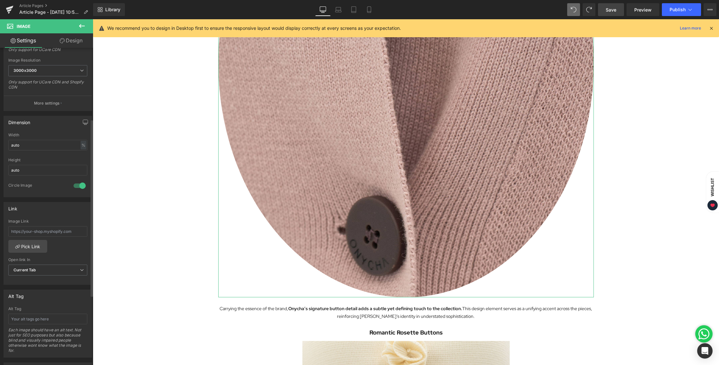
click at [75, 188] on div at bounding box center [79, 186] width 15 height 10
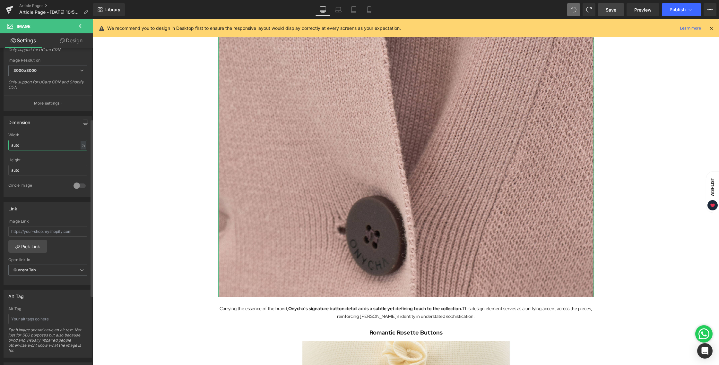
click at [41, 145] on input "auto" at bounding box center [47, 145] width 79 height 11
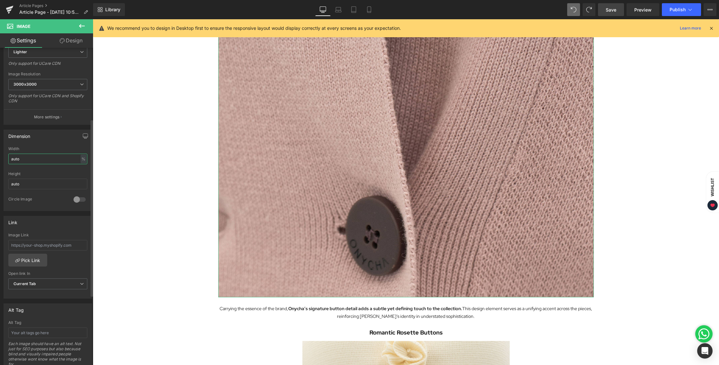
scroll to position [0, 0]
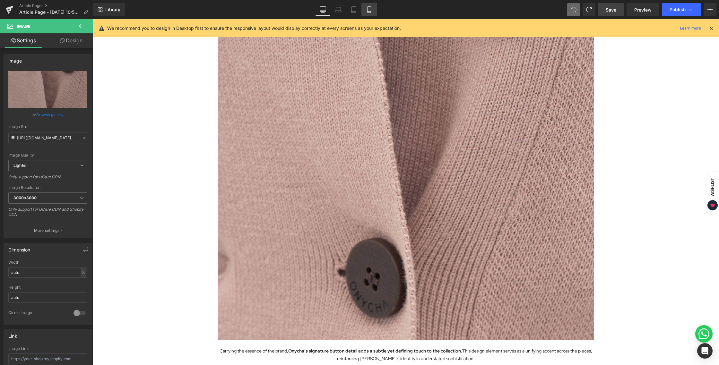
click at [372, 7] on icon at bounding box center [369, 9] width 6 height 6
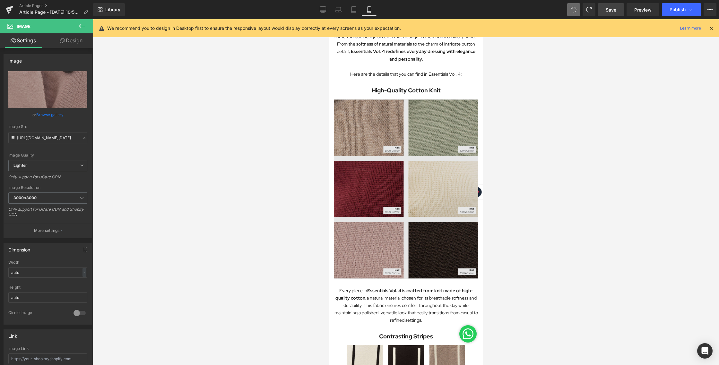
scroll to position [191, 0]
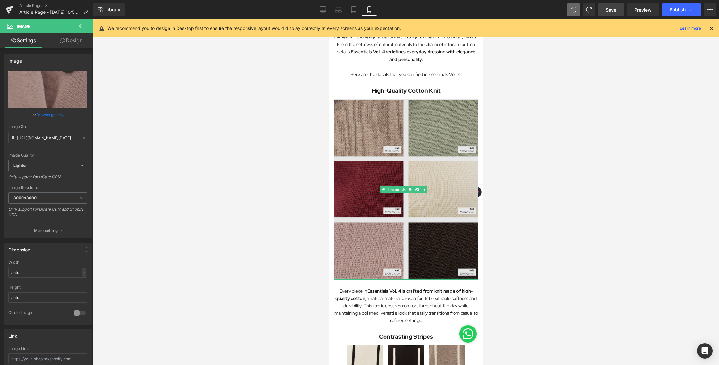
click at [430, 136] on img at bounding box center [405, 189] width 144 height 180
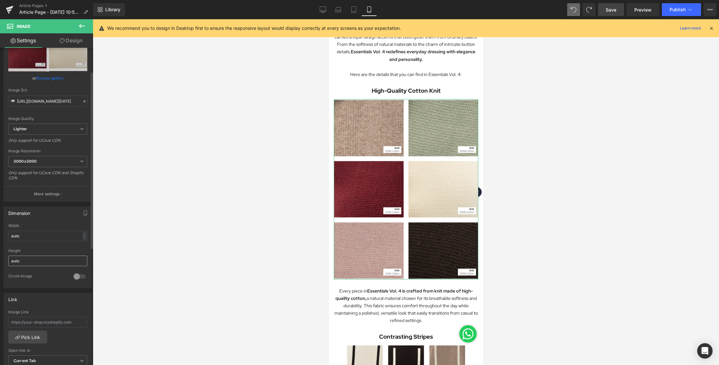
scroll to position [42, 0]
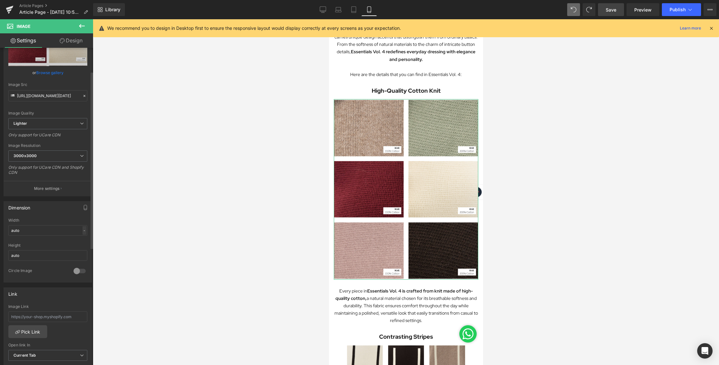
click at [82, 229] on div "-" at bounding box center [84, 230] width 4 height 9
click at [327, 10] on link "Desktop" at bounding box center [322, 9] width 15 height 13
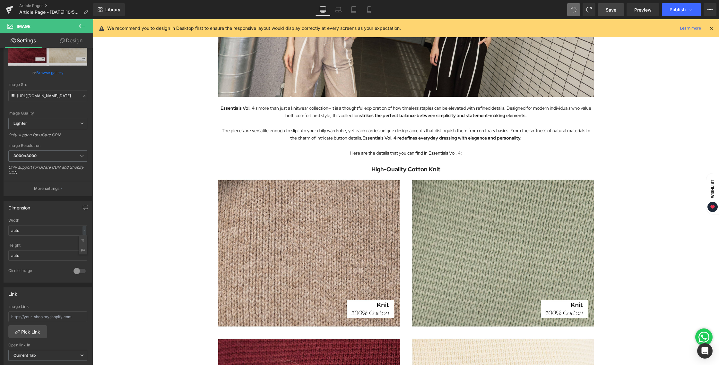
scroll to position [272, 0]
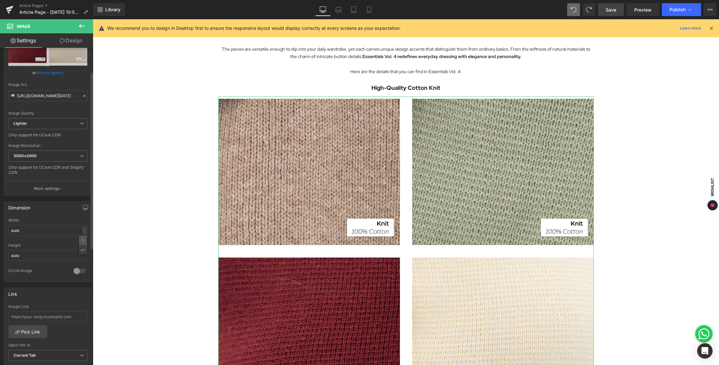
click at [79, 240] on li "%" at bounding box center [83, 240] width 8 height 9
click at [47, 233] on input "auto" at bounding box center [47, 230] width 79 height 11
drag, startPoint x: 47, startPoint y: 233, endPoint x: 7, endPoint y: 233, distance: 40.1
click at [7, 233] on div "auto Width auto % % px auto Height auto 0 Circle Image" at bounding box center [48, 250] width 88 height 64
drag, startPoint x: 26, startPoint y: 228, endPoint x: 6, endPoint y: 232, distance: 19.8
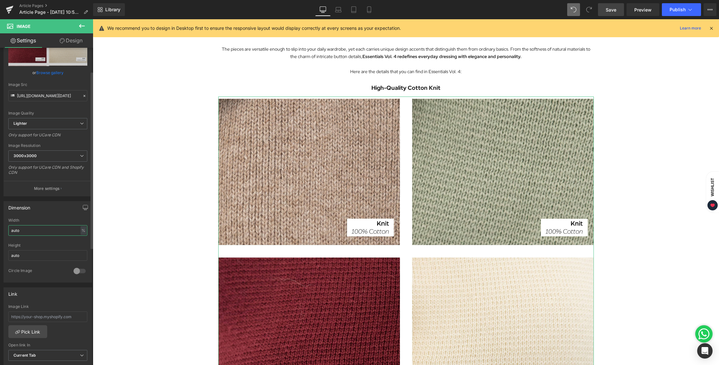
click at [6, 232] on div "auto Width auto % % px auto Height auto 0 Circle Image" at bounding box center [48, 250] width 88 height 64
type input "50"
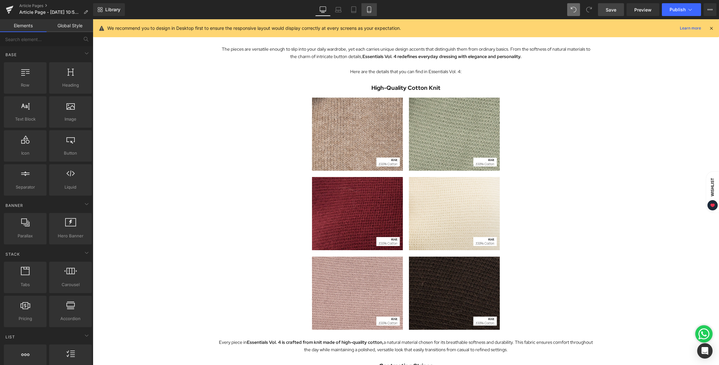
click at [368, 8] on icon at bounding box center [369, 9] width 6 height 6
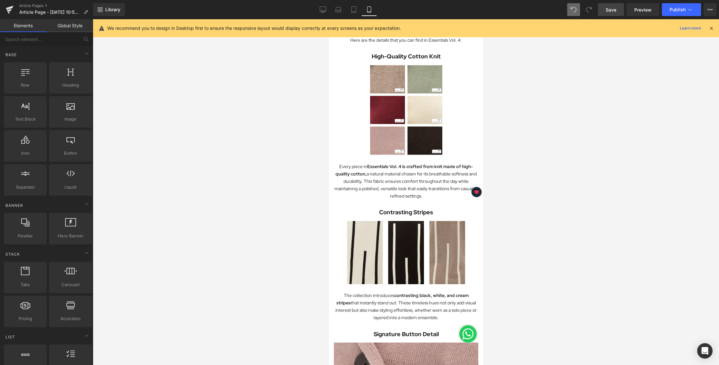
scroll to position [182, 0]
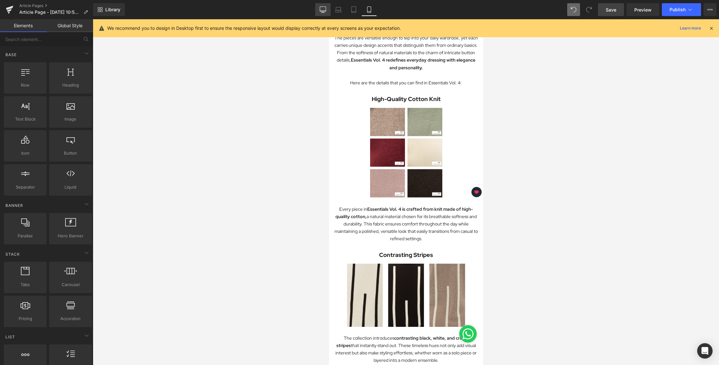
click at [320, 7] on icon at bounding box center [323, 9] width 6 height 5
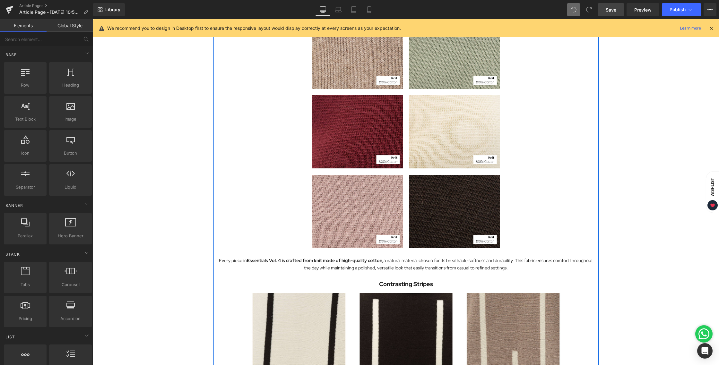
scroll to position [274, 0]
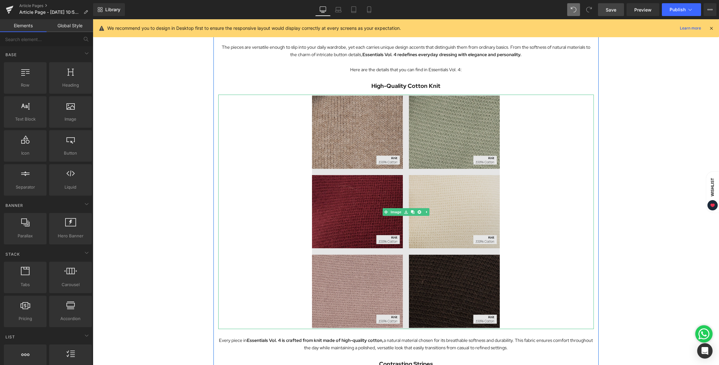
click at [386, 120] on img at bounding box center [406, 212] width 188 height 235
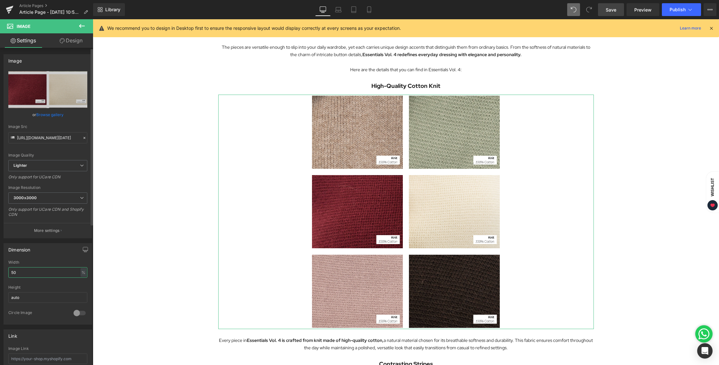
click at [33, 272] on input "50" at bounding box center [47, 272] width 79 height 11
drag, startPoint x: 31, startPoint y: 272, endPoint x: 8, endPoint y: 272, distance: 22.5
click at [8, 272] on input "50" at bounding box center [47, 272] width 79 height 11
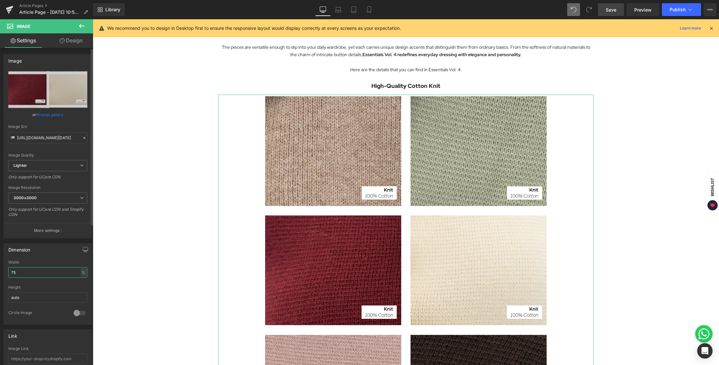
drag, startPoint x: 30, startPoint y: 271, endPoint x: 3, endPoint y: 272, distance: 27.3
click at [3, 272] on div "Dimension 75% Width 75 % % px auto Height auto 0 Circle Image" at bounding box center [48, 281] width 96 height 86
type input "60"
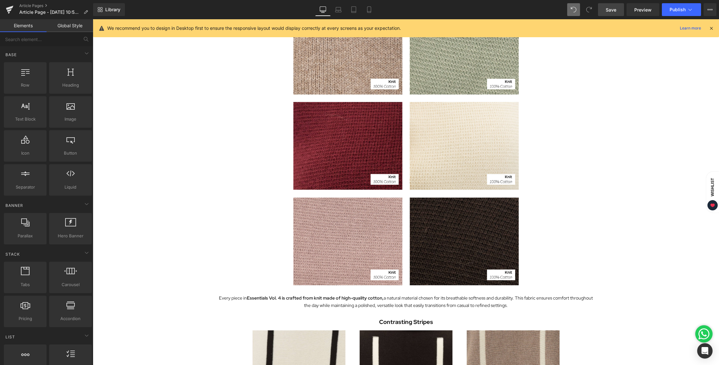
scroll to position [365, 0]
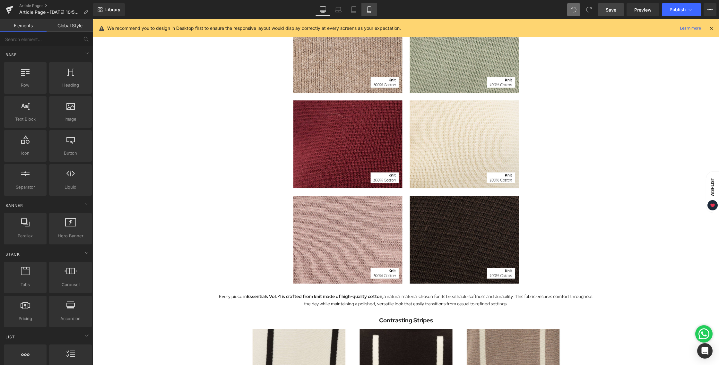
click at [376, 10] on link "Mobile" at bounding box center [368, 9] width 15 height 13
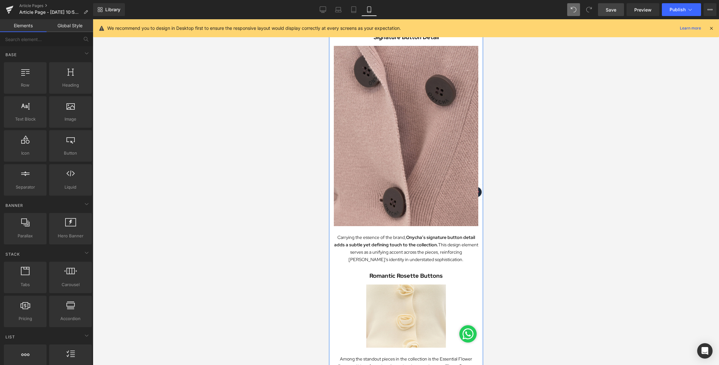
scroll to position [549, 0]
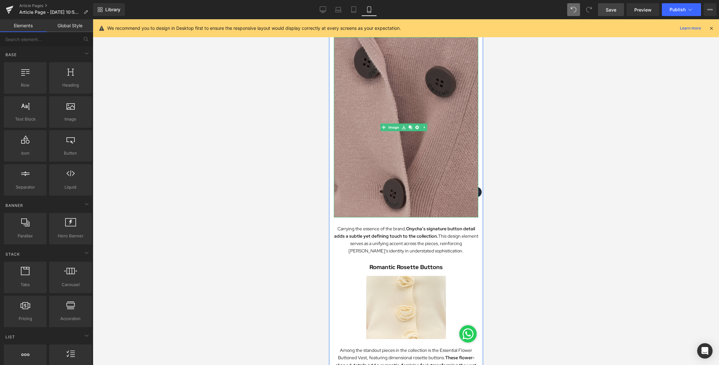
click at [420, 139] on img at bounding box center [405, 127] width 144 height 180
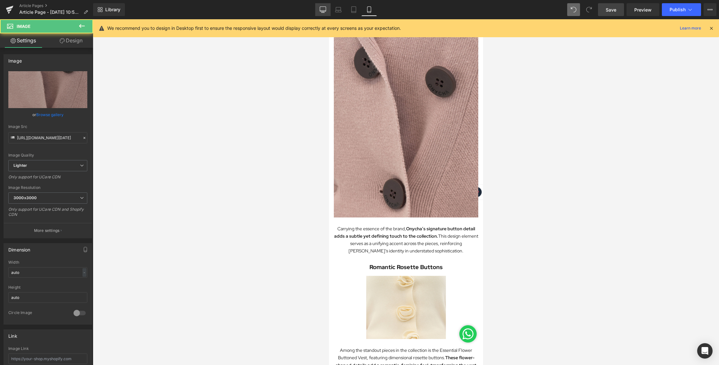
click at [327, 12] on link "Desktop" at bounding box center [322, 9] width 15 height 13
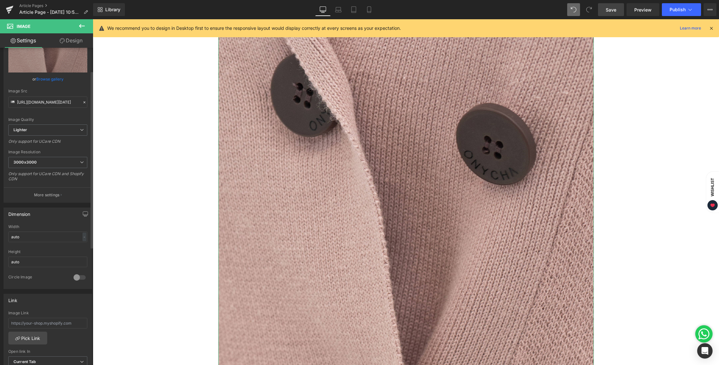
scroll to position [41, 0]
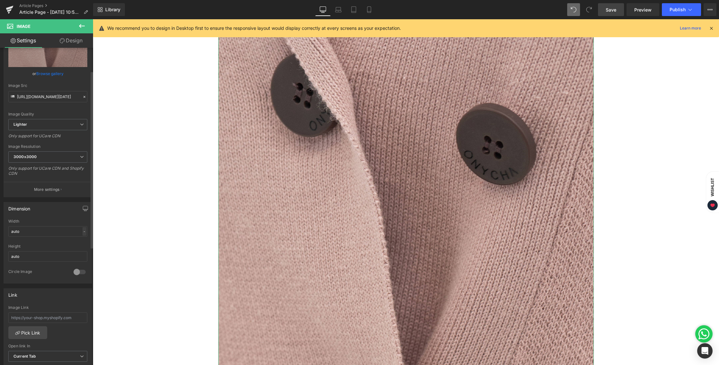
click at [83, 230] on div "-" at bounding box center [84, 231] width 4 height 9
click at [83, 236] on input "auto" at bounding box center [47, 231] width 79 height 11
click at [82, 233] on div "-" at bounding box center [84, 231] width 4 height 9
click at [81, 242] on li "%" at bounding box center [83, 241] width 8 height 9
click at [50, 235] on input "auto" at bounding box center [47, 231] width 79 height 11
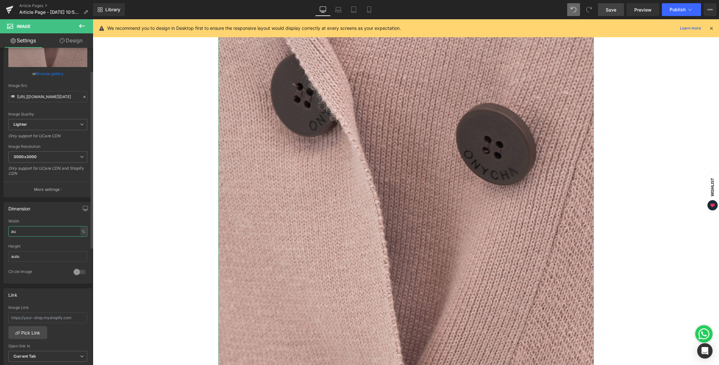
type input "a"
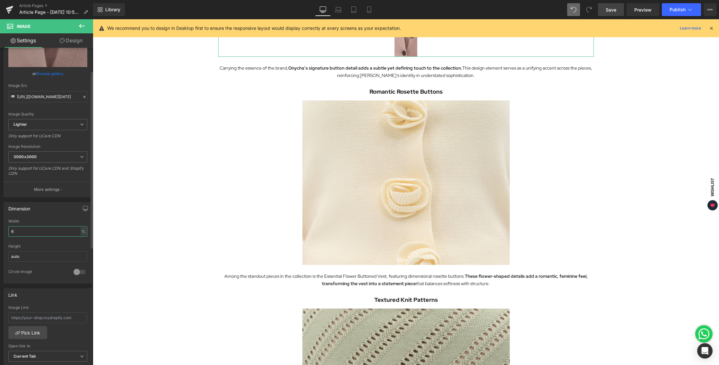
type input "60"
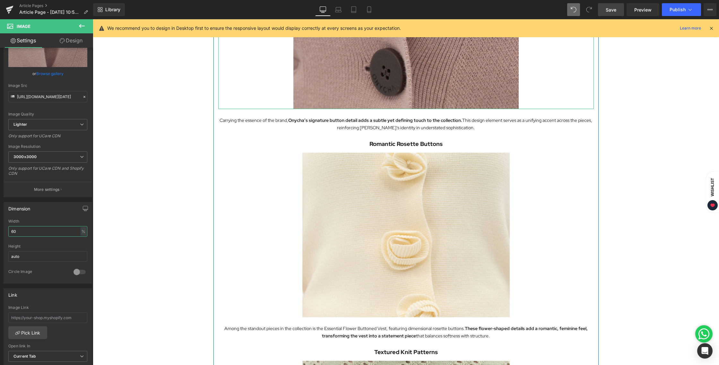
scroll to position [1119, 0]
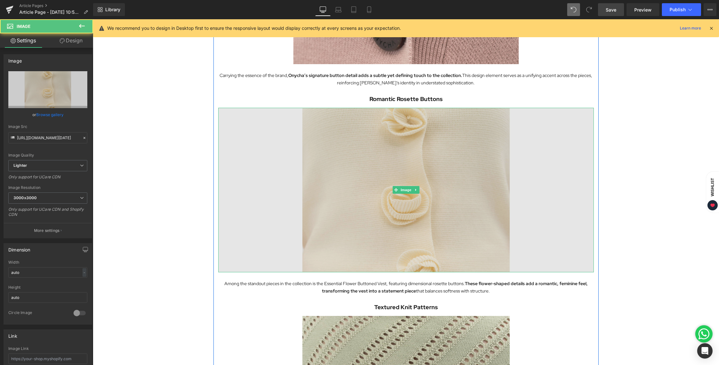
click at [428, 163] on img at bounding box center [405, 190] width 375 height 165
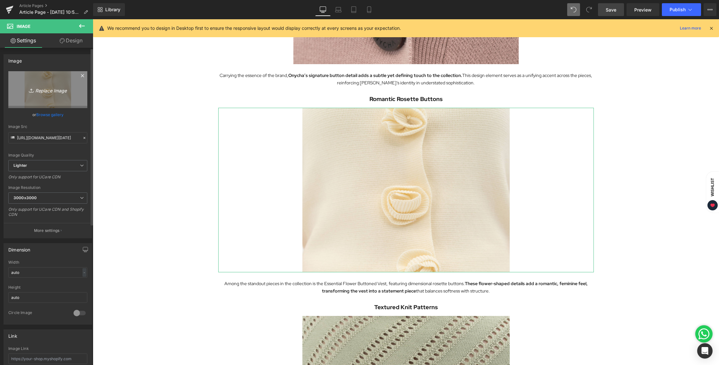
click at [47, 91] on icon "Replace Image" at bounding box center [47, 90] width 51 height 8
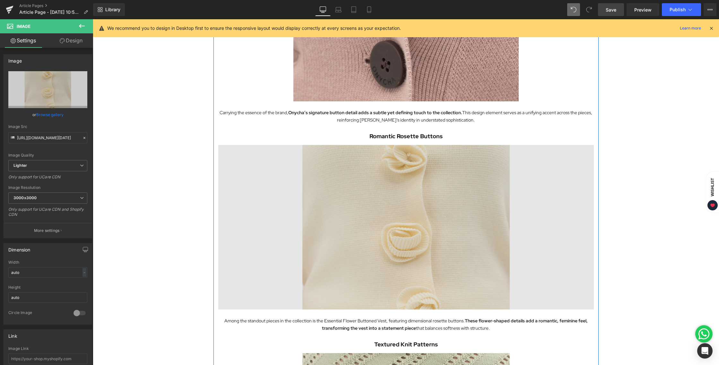
scroll to position [1118, 0]
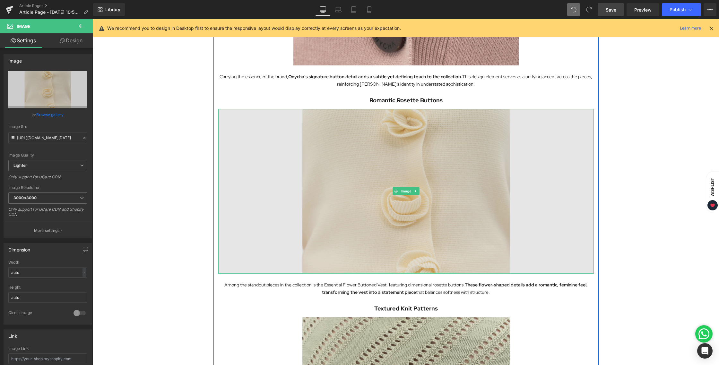
click at [424, 198] on img at bounding box center [405, 191] width 375 height 165
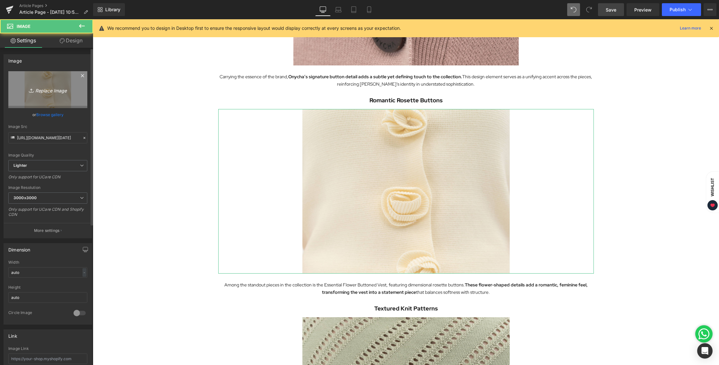
click at [49, 91] on icon "Replace Image" at bounding box center [47, 90] width 51 height 8
type input "C:\fakepath\BLOG [DATE]-09.jpg"
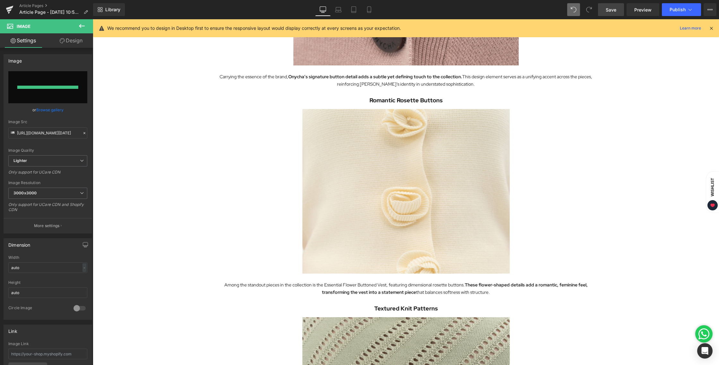
type input "[URL][DOMAIN_NAME][DATE]"
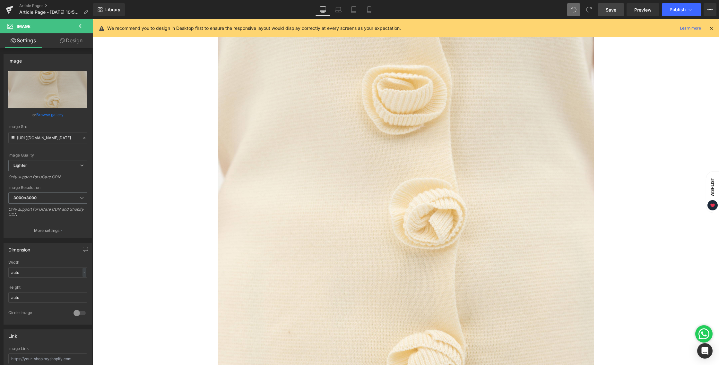
scroll to position [1397, 0]
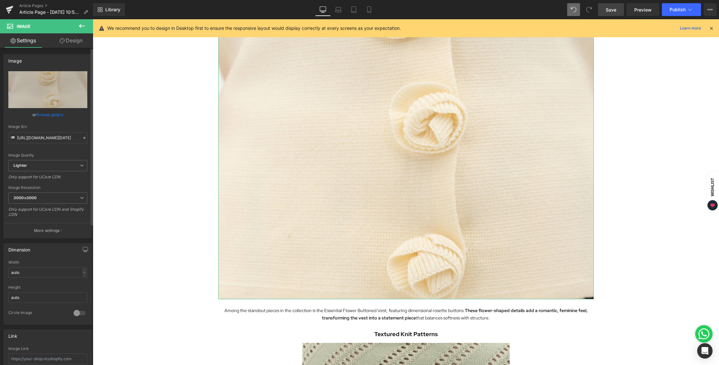
click at [83, 272] on div "-" at bounding box center [84, 272] width 4 height 9
click at [80, 280] on li "%" at bounding box center [83, 282] width 8 height 9
drag, startPoint x: 24, startPoint y: 270, endPoint x: 11, endPoint y: 270, distance: 12.8
click at [11, 270] on input "auto" at bounding box center [47, 272] width 79 height 11
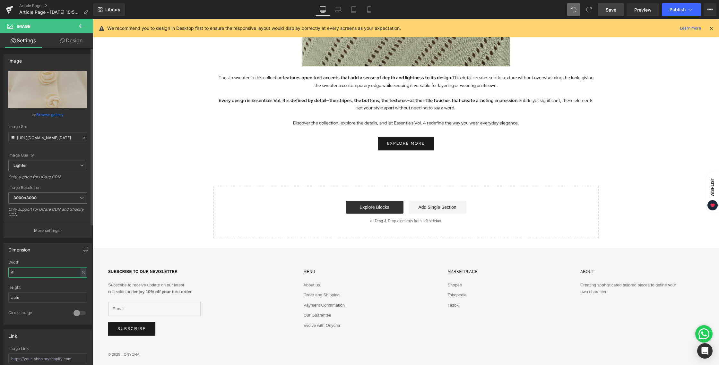
type input "60"
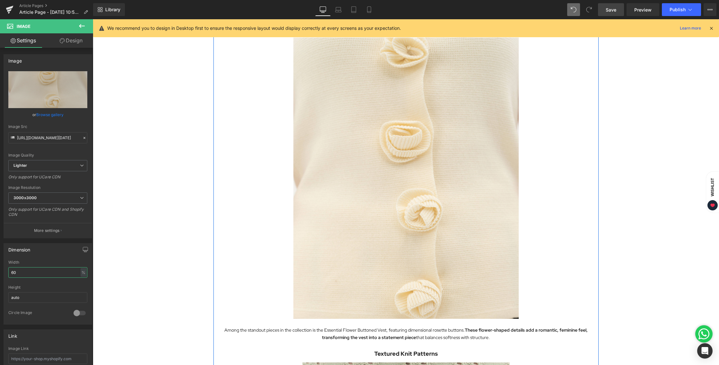
scroll to position [1145, 0]
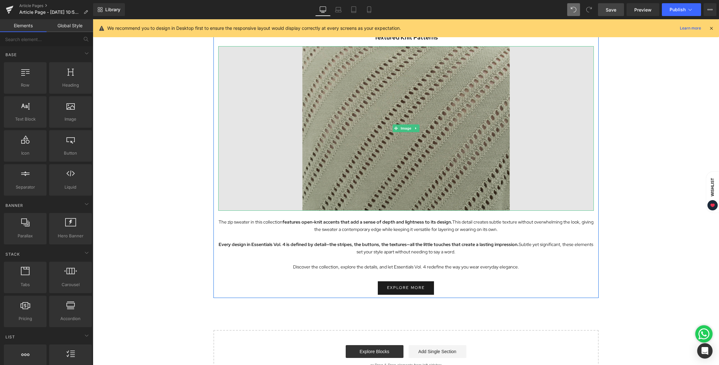
scroll to position [1506, 0]
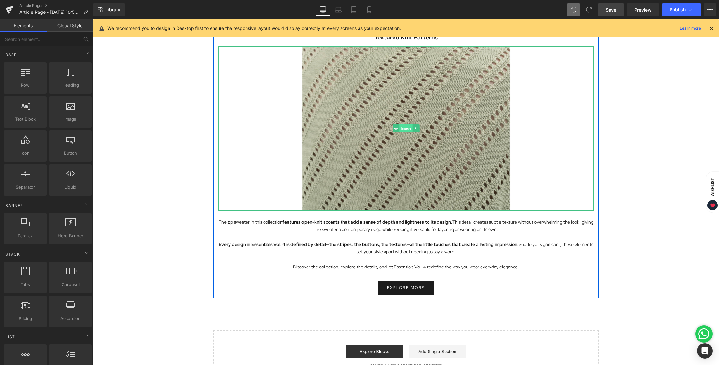
click at [401, 126] on span "Image" at bounding box center [405, 128] width 13 height 8
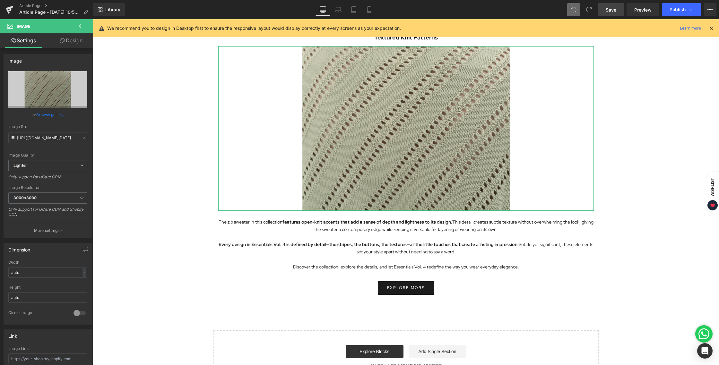
click at [64, 41] on icon at bounding box center [62, 40] width 5 height 5
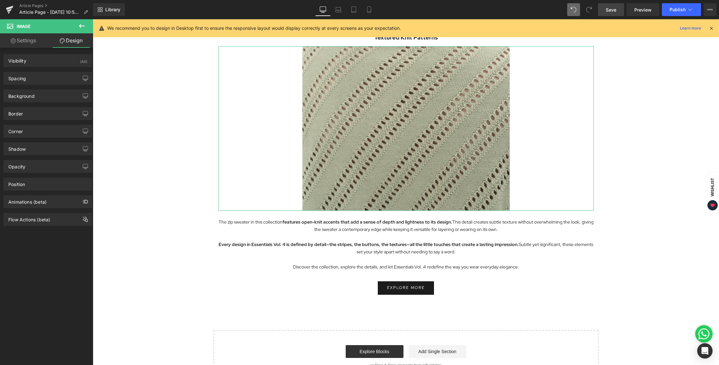
click at [26, 40] on link "Settings" at bounding box center [23, 40] width 47 height 14
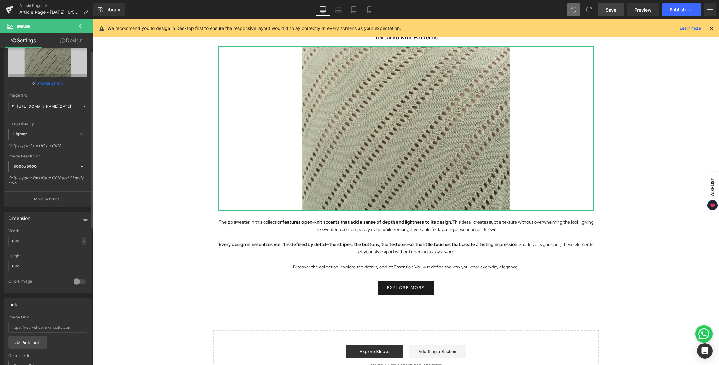
scroll to position [35, 0]
click at [83, 237] on div "-" at bounding box center [84, 238] width 4 height 9
click at [81, 248] on li "%" at bounding box center [83, 247] width 8 height 9
drag, startPoint x: 23, startPoint y: 235, endPoint x: 1, endPoint y: 235, distance: 21.5
click at [1, 235] on div "Dimension auto Width auto % % px auto Height auto 0 Circle Image" at bounding box center [48, 247] width 96 height 86
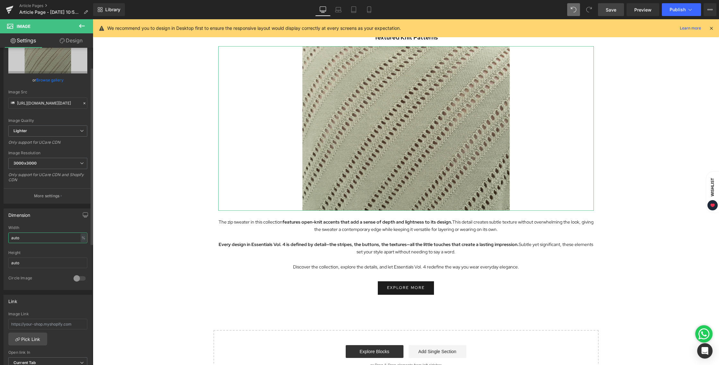
drag, startPoint x: 26, startPoint y: 238, endPoint x: 8, endPoint y: 238, distance: 17.3
click at [8, 238] on input "auto" at bounding box center [47, 238] width 79 height 11
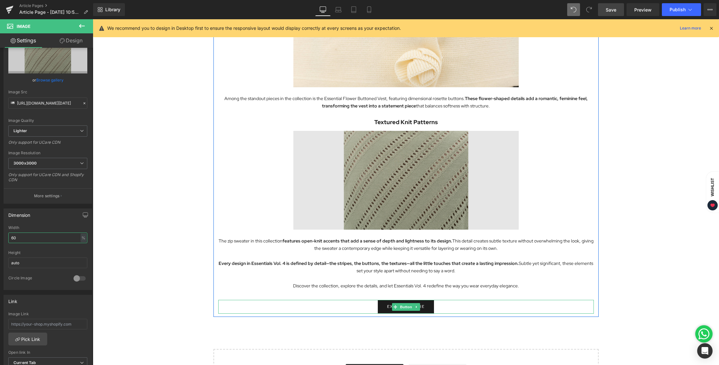
scroll to position [1378, 0]
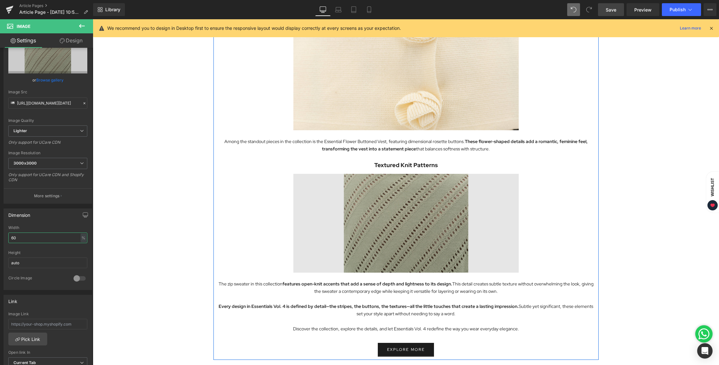
type input "60"
click at [405, 210] on img at bounding box center [405, 223] width 225 height 99
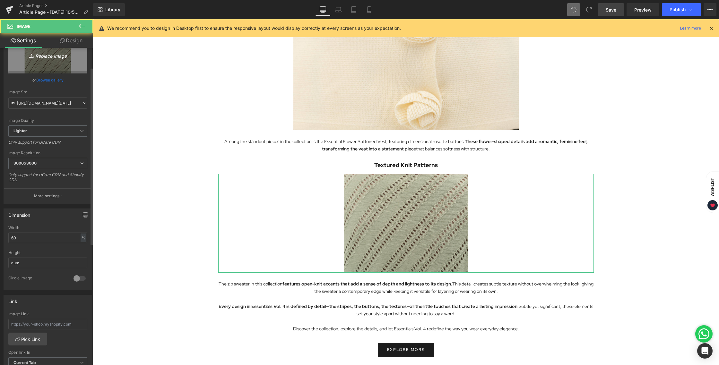
click at [49, 62] on link "Replace Image" at bounding box center [47, 55] width 79 height 37
type input "C:\fakepath\BLOG [DATE]-10.jpg"
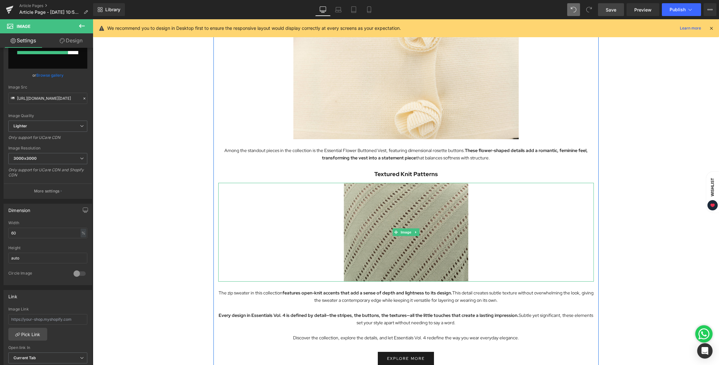
scroll to position [1368, 0]
type input "[URL][DOMAIN_NAME][DATE]"
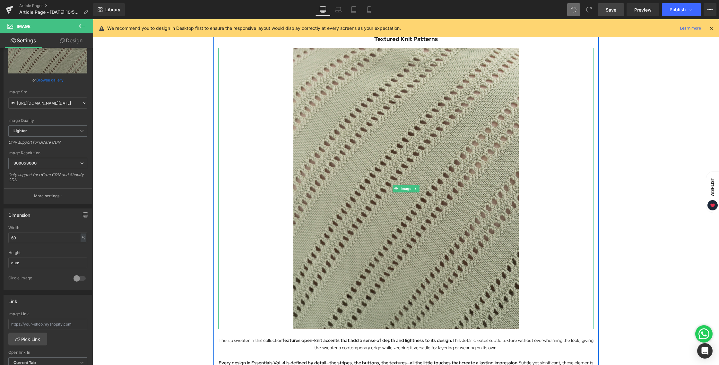
scroll to position [1506, 0]
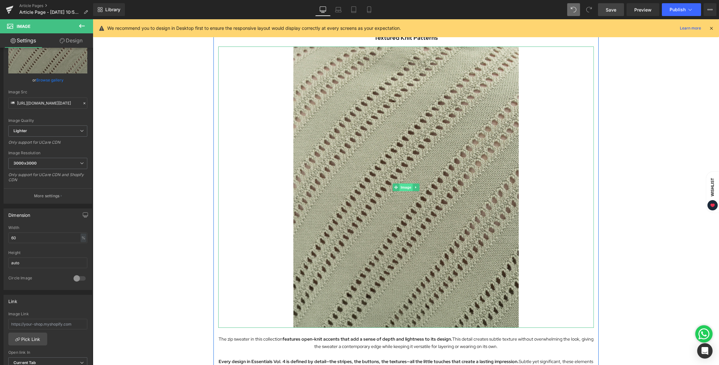
click at [404, 184] on span "Image" at bounding box center [405, 188] width 13 height 8
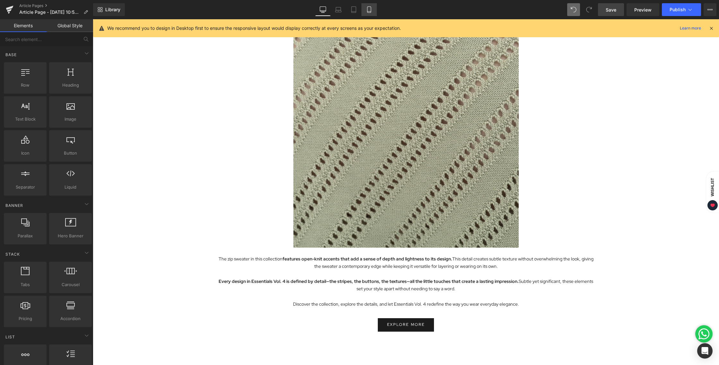
click at [368, 5] on link "Mobile" at bounding box center [368, 9] width 15 height 13
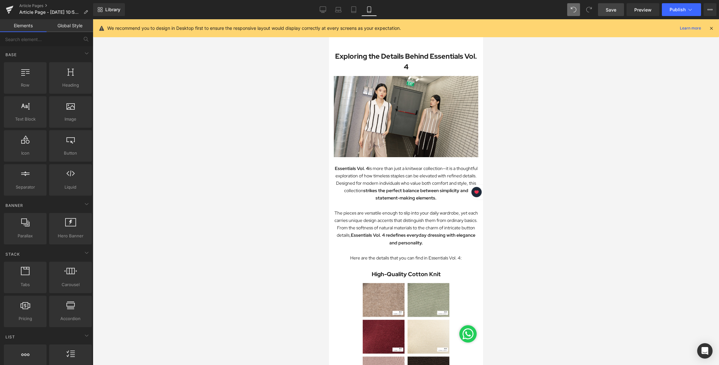
scroll to position [0, 0]
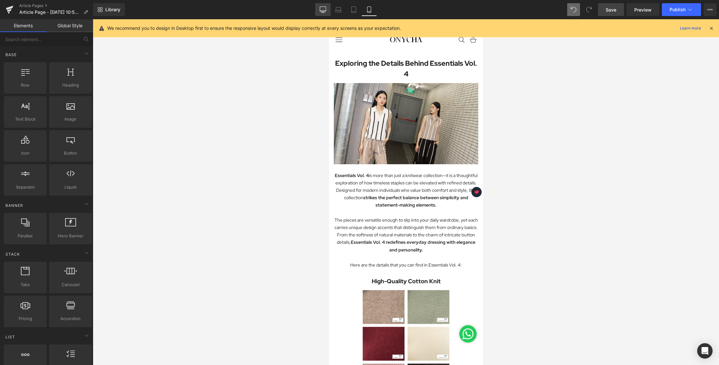
click at [323, 7] on icon at bounding box center [323, 9] width 6 height 6
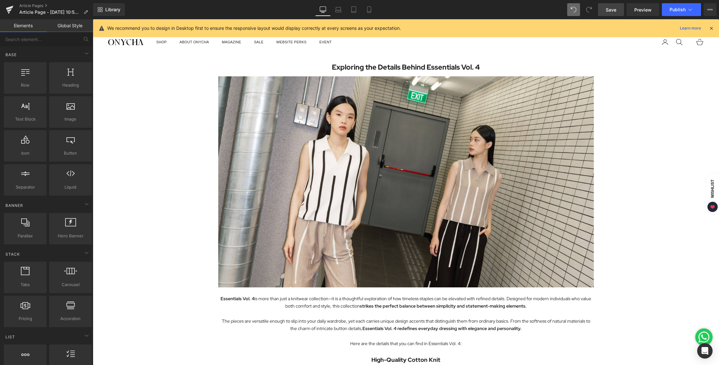
scroll to position [33, 0]
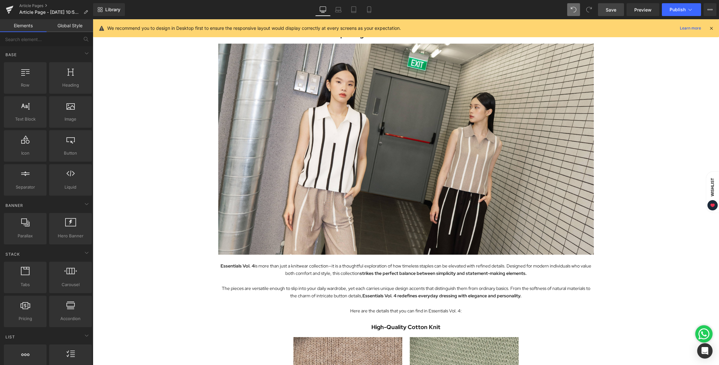
click at [610, 12] on span "Save" at bounding box center [610, 9] width 11 height 7
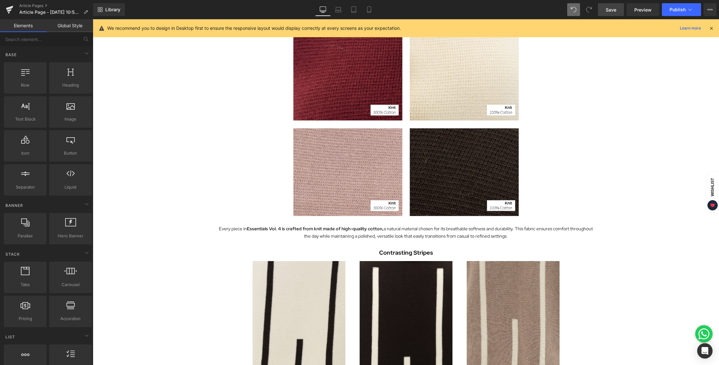
scroll to position [386, 0]
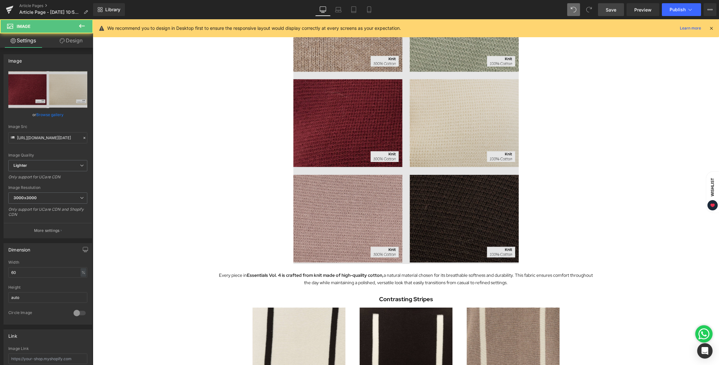
click at [437, 150] on img at bounding box center [405, 123] width 225 height 281
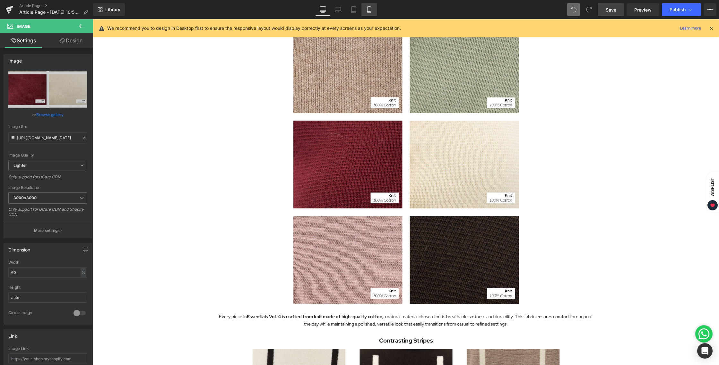
click at [370, 12] on icon at bounding box center [369, 9] width 6 height 6
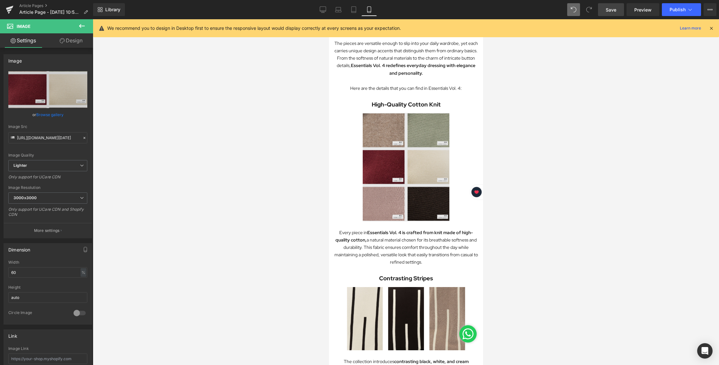
scroll to position [174, 0]
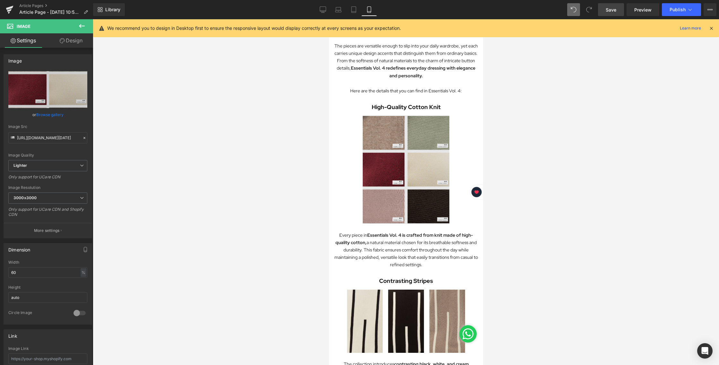
click at [398, 128] on img at bounding box center [405, 170] width 87 height 108
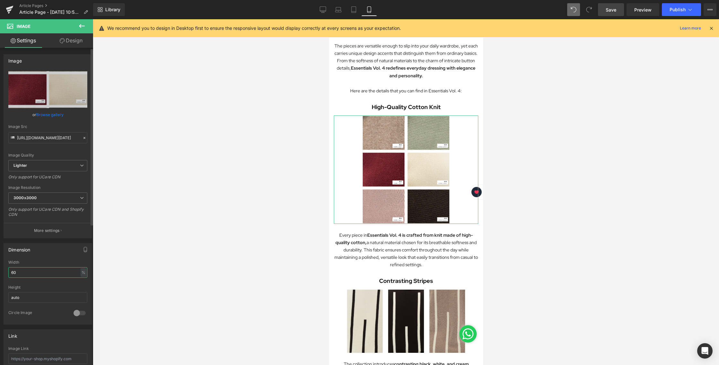
drag, startPoint x: 25, startPoint y: 274, endPoint x: 11, endPoint y: 274, distance: 14.1
click at [11, 274] on input "60" at bounding box center [47, 272] width 79 height 11
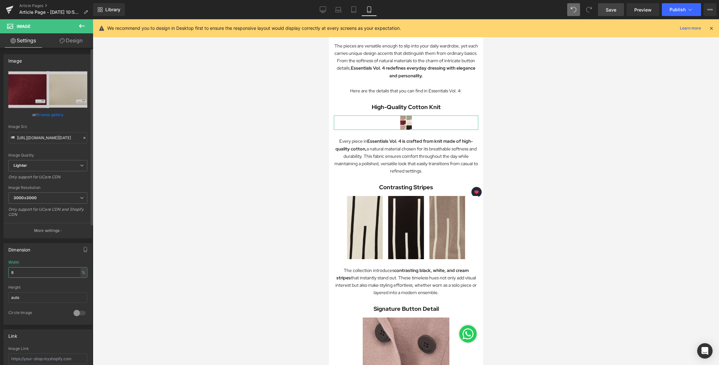
type input "80"
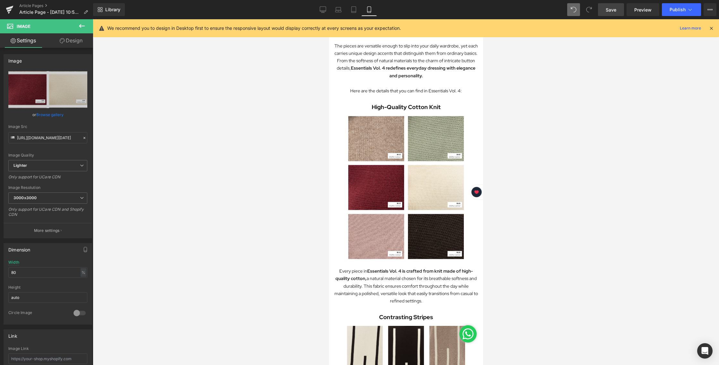
click at [267, 190] on div at bounding box center [406, 192] width 626 height 346
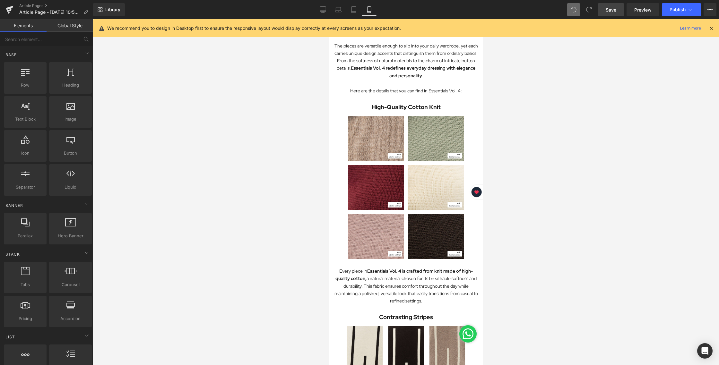
click at [605, 13] on link "Save" at bounding box center [611, 9] width 26 height 13
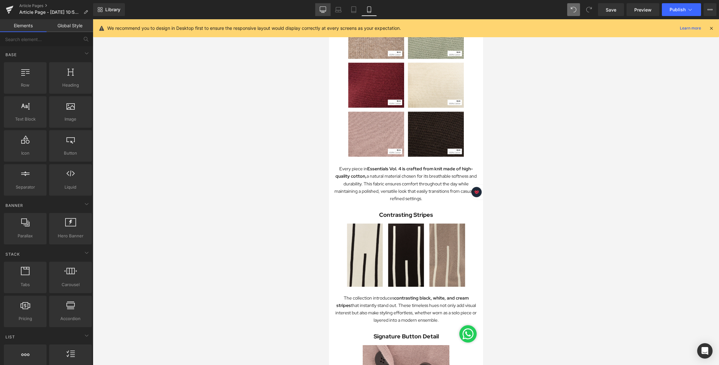
click at [324, 9] on icon at bounding box center [323, 9] width 6 height 6
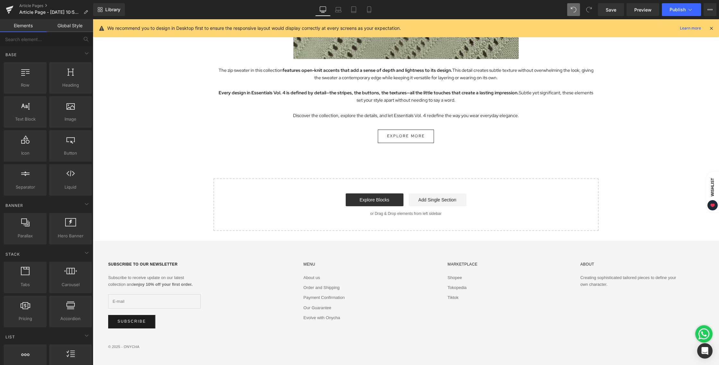
scroll to position [1775, 0]
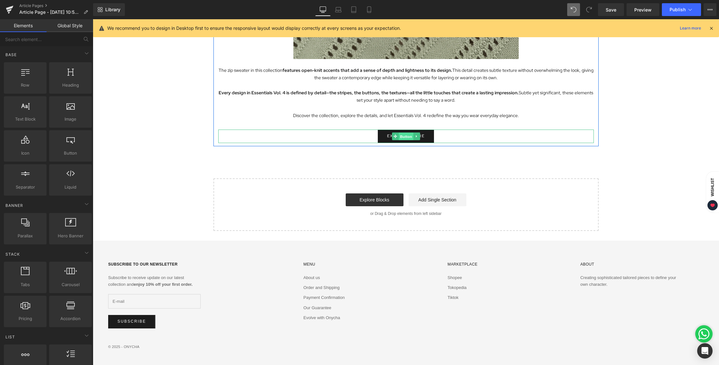
click at [400, 135] on span "Button" at bounding box center [405, 137] width 15 height 8
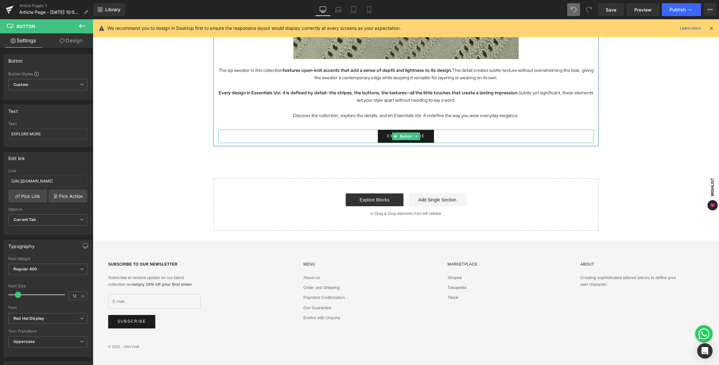
click at [274, 134] on div "EXPLORE MORE" at bounding box center [405, 137] width 375 height 14
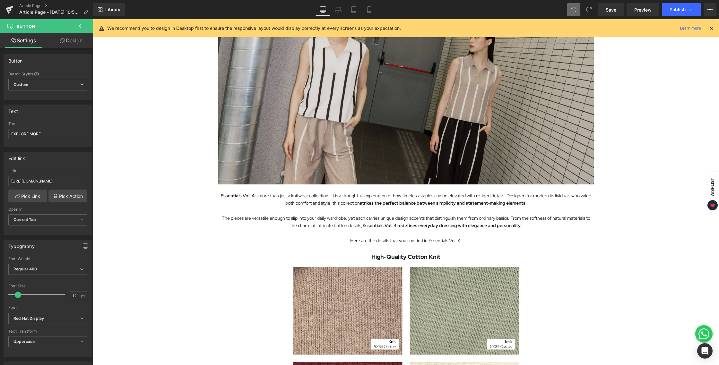
scroll to position [0, 0]
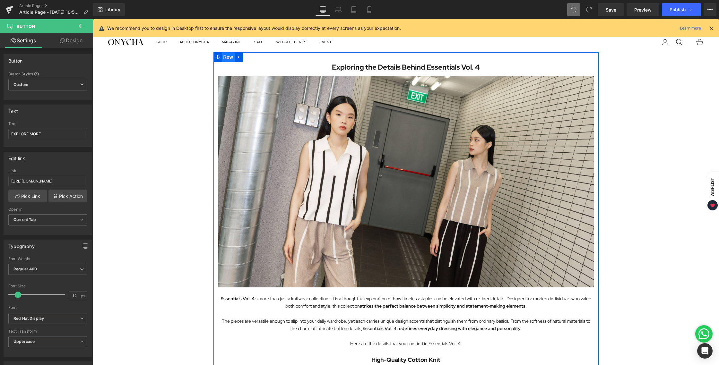
click at [226, 56] on span "Row" at bounding box center [228, 57] width 13 height 10
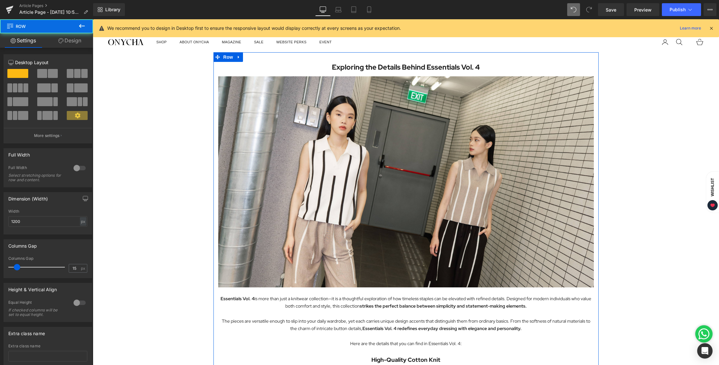
click at [55, 40] on link "Design" at bounding box center [70, 40] width 47 height 14
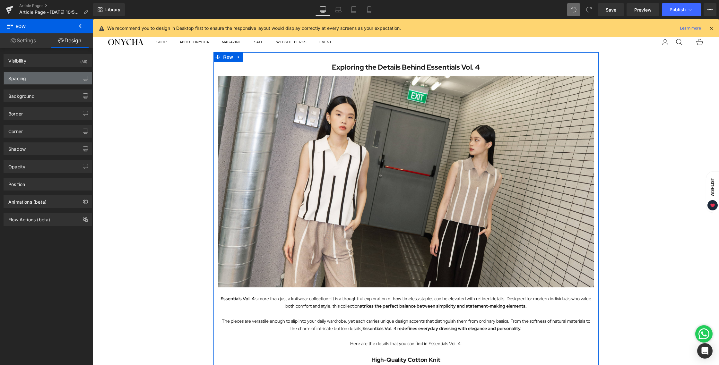
click at [32, 76] on div "Spacing" at bounding box center [48, 78] width 88 height 12
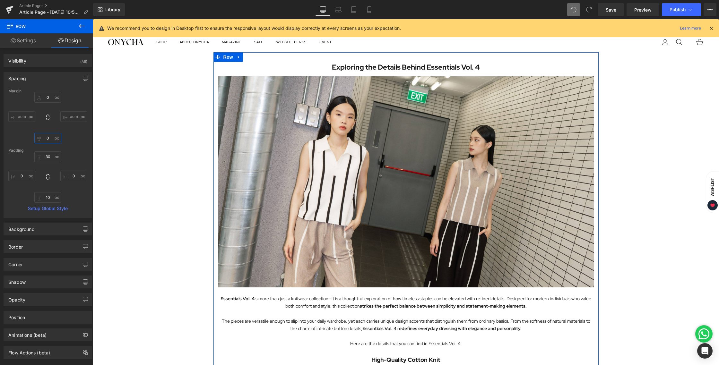
click at [47, 141] on input "0" at bounding box center [47, 138] width 27 height 11
type input "24"
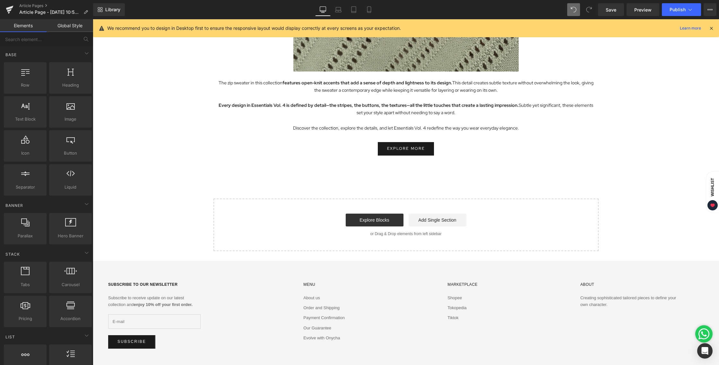
scroll to position [1782, 0]
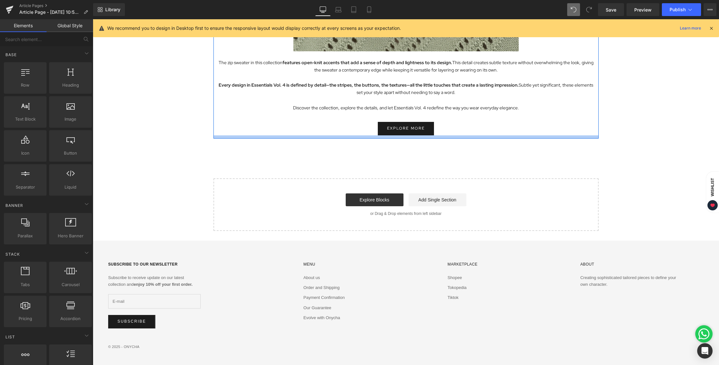
click at [377, 138] on div at bounding box center [405, 136] width 385 height 3
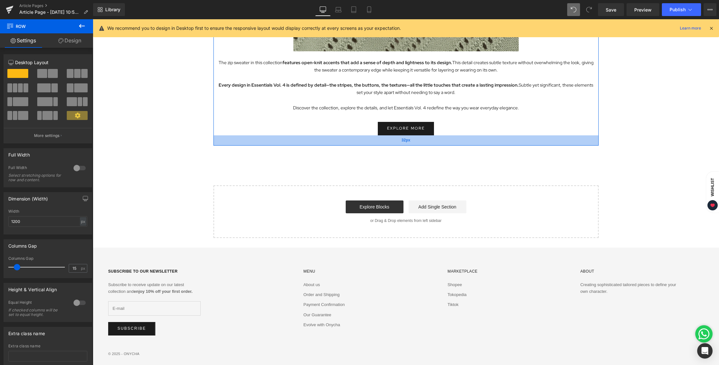
drag, startPoint x: 377, startPoint y: 138, endPoint x: 377, endPoint y: 145, distance: 7.1
click at [377, 145] on div "32px" at bounding box center [405, 140] width 385 height 10
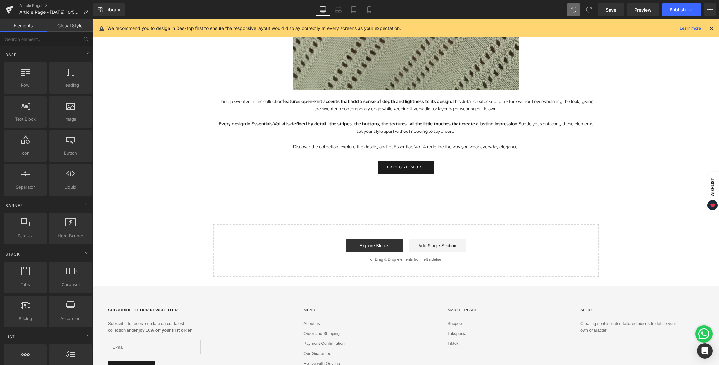
scroll to position [1657, 0]
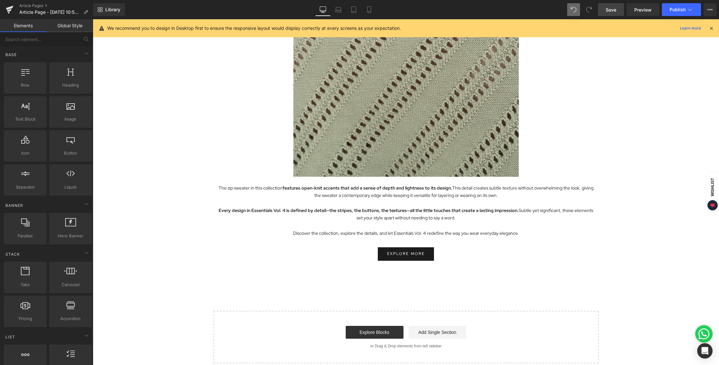
click at [615, 9] on span "Save" at bounding box center [610, 9] width 11 height 7
